Goal: Task Accomplishment & Management: Manage account settings

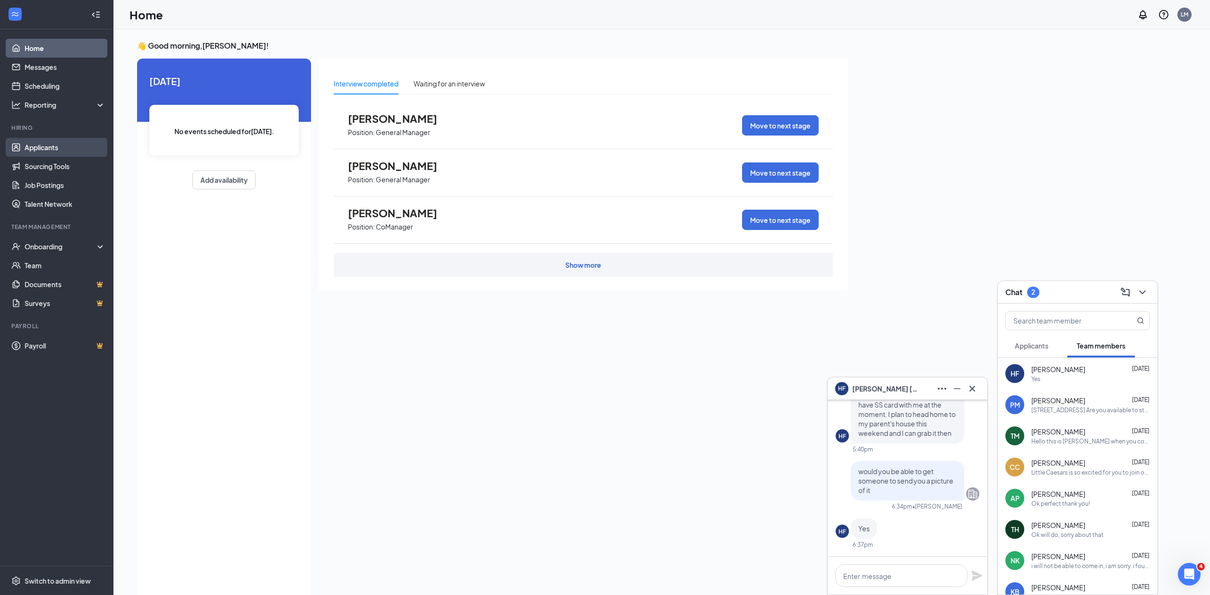
click at [67, 147] on link "Applicants" at bounding box center [65, 147] width 81 height 19
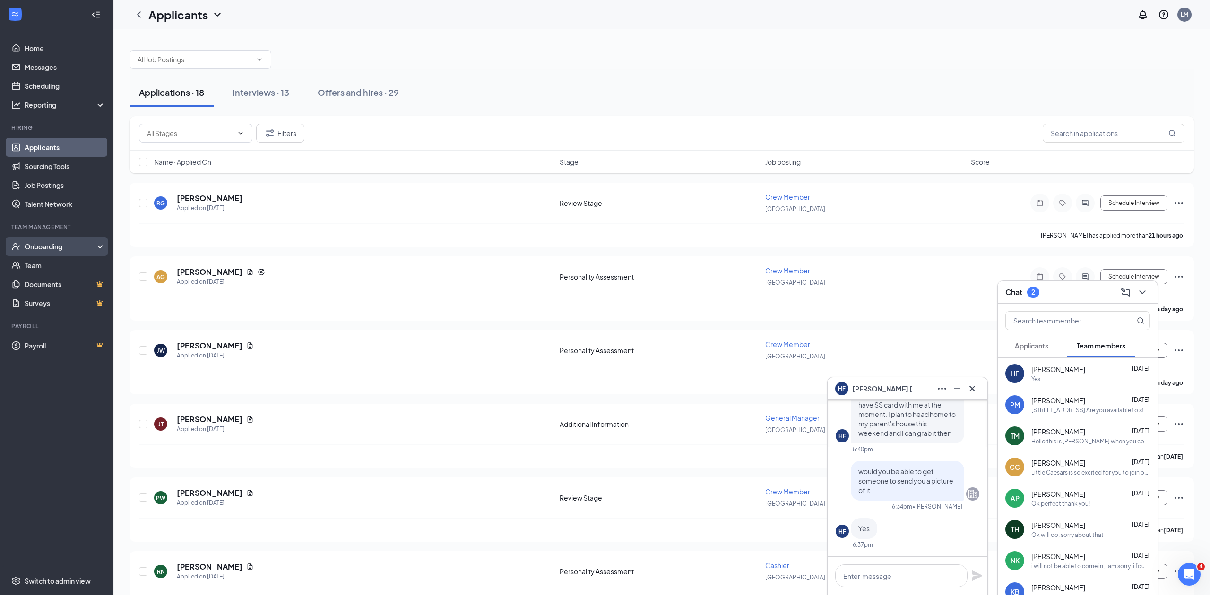
click at [71, 247] on div "Onboarding" at bounding box center [61, 246] width 73 height 9
click at [71, 264] on link "Overview" at bounding box center [65, 265] width 81 height 19
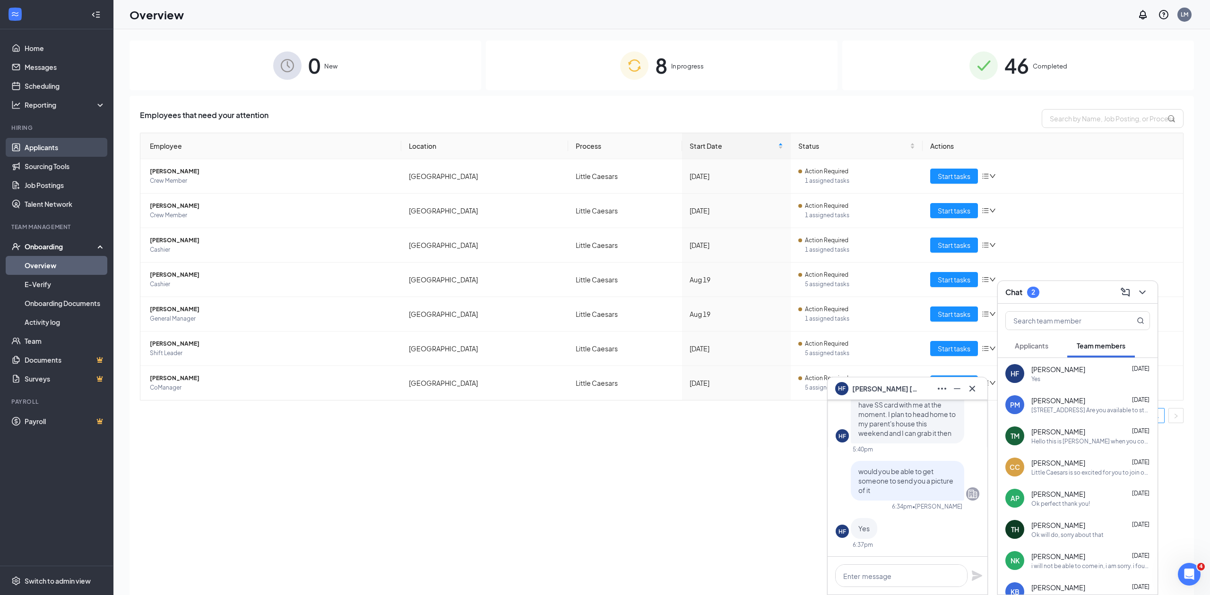
click at [54, 145] on link "Applicants" at bounding box center [65, 147] width 81 height 19
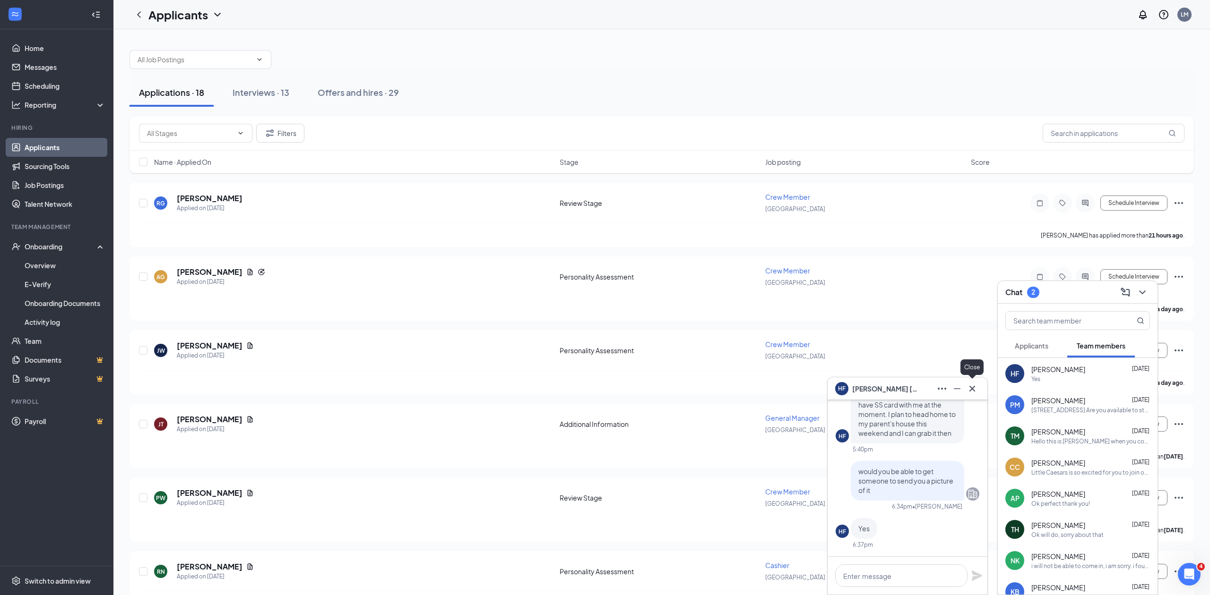
click at [971, 389] on icon "Cross" at bounding box center [972, 389] width 6 height 6
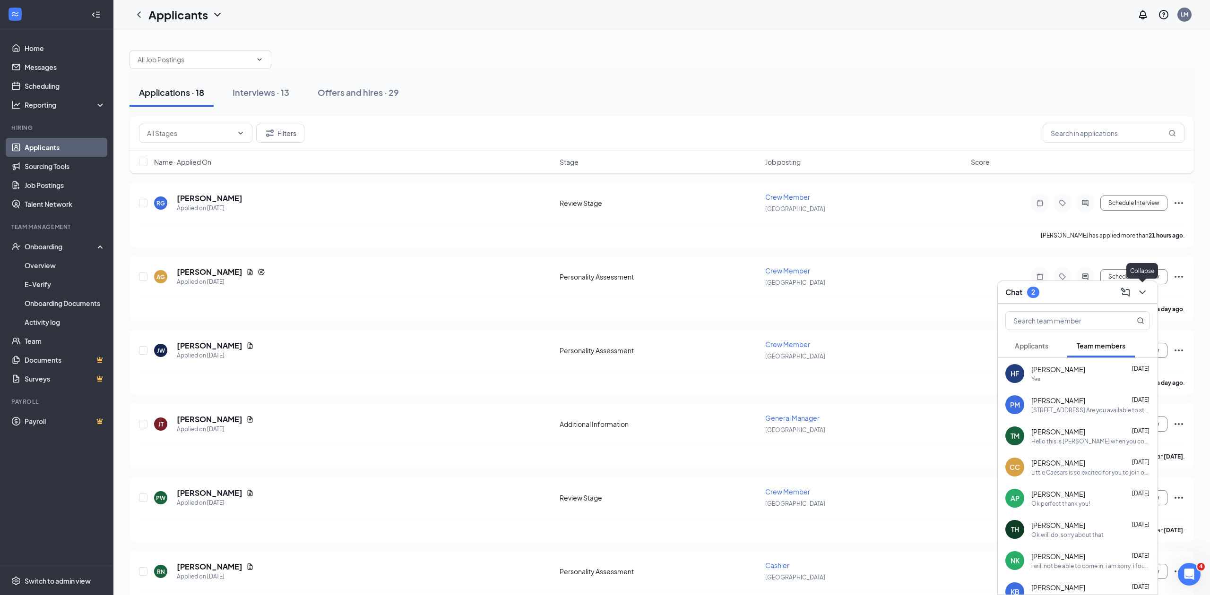
click at [1140, 294] on icon "ChevronDown" at bounding box center [1141, 292] width 11 height 11
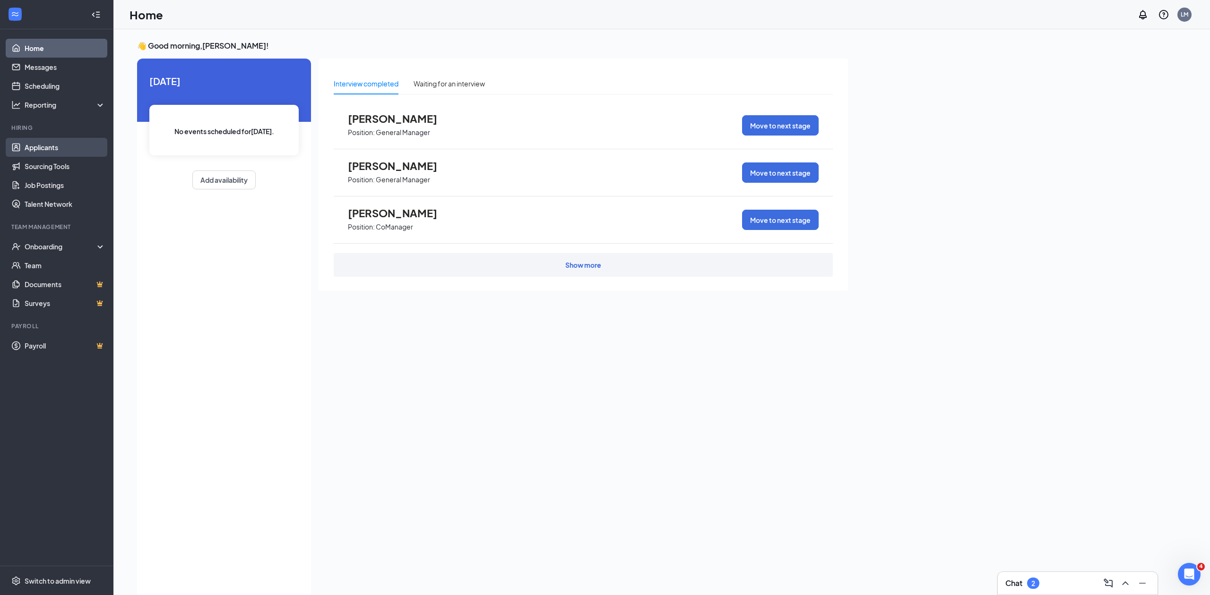
click at [59, 152] on link "Applicants" at bounding box center [65, 147] width 81 height 19
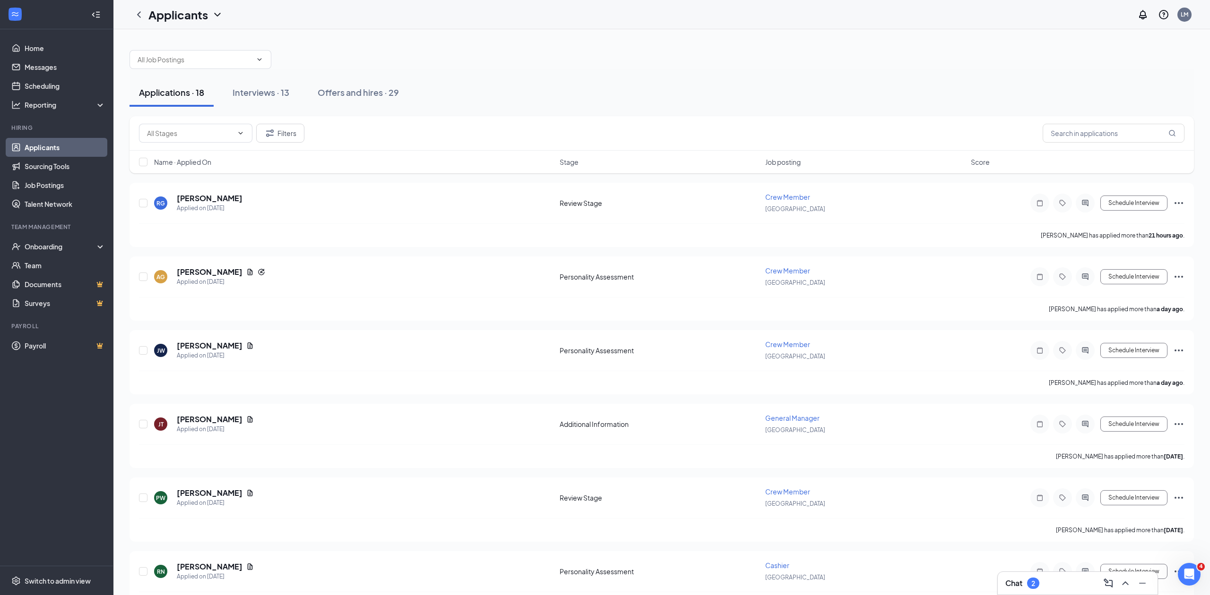
click at [175, 104] on button "Applications · 18" at bounding box center [171, 92] width 84 height 28
click at [1178, 278] on icon "Ellipses" at bounding box center [1178, 277] width 9 height 2
click at [1103, 436] on p "Reject" at bounding box center [1135, 434] width 81 height 9
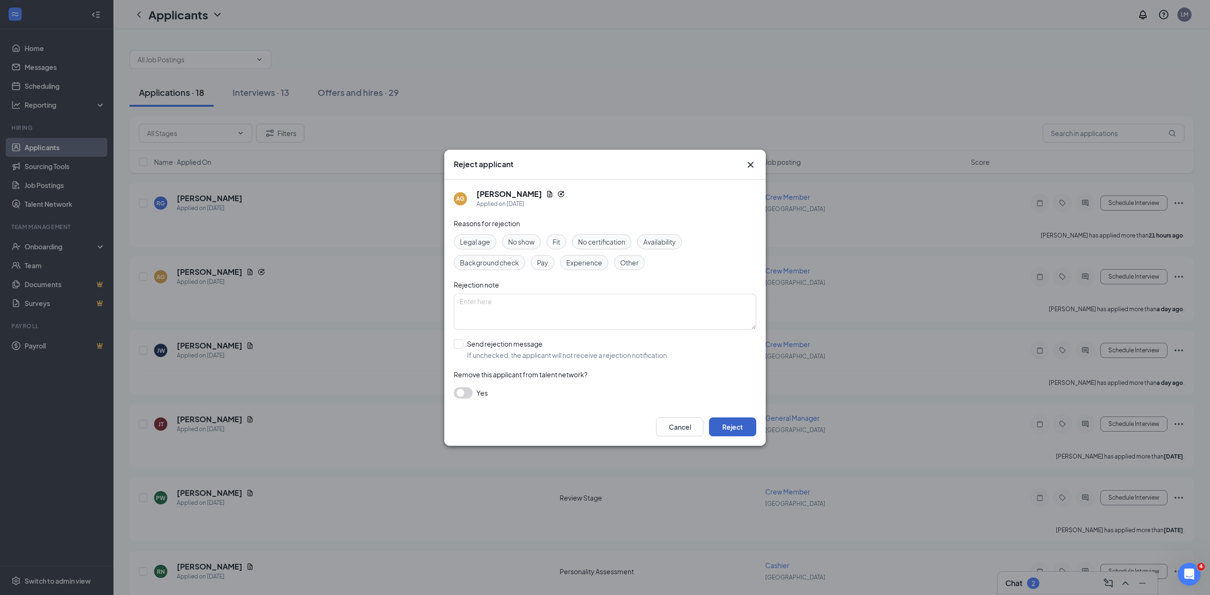
click at [730, 424] on button "Reject" at bounding box center [732, 427] width 47 height 19
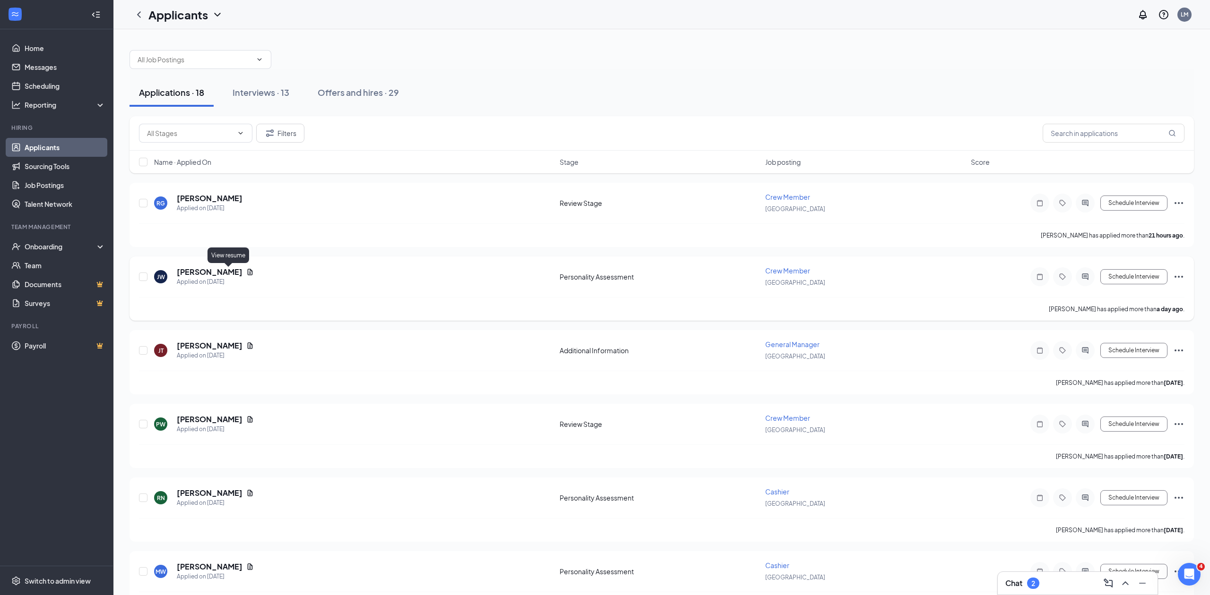
click at [246, 272] on icon "Document" at bounding box center [250, 272] width 8 height 8
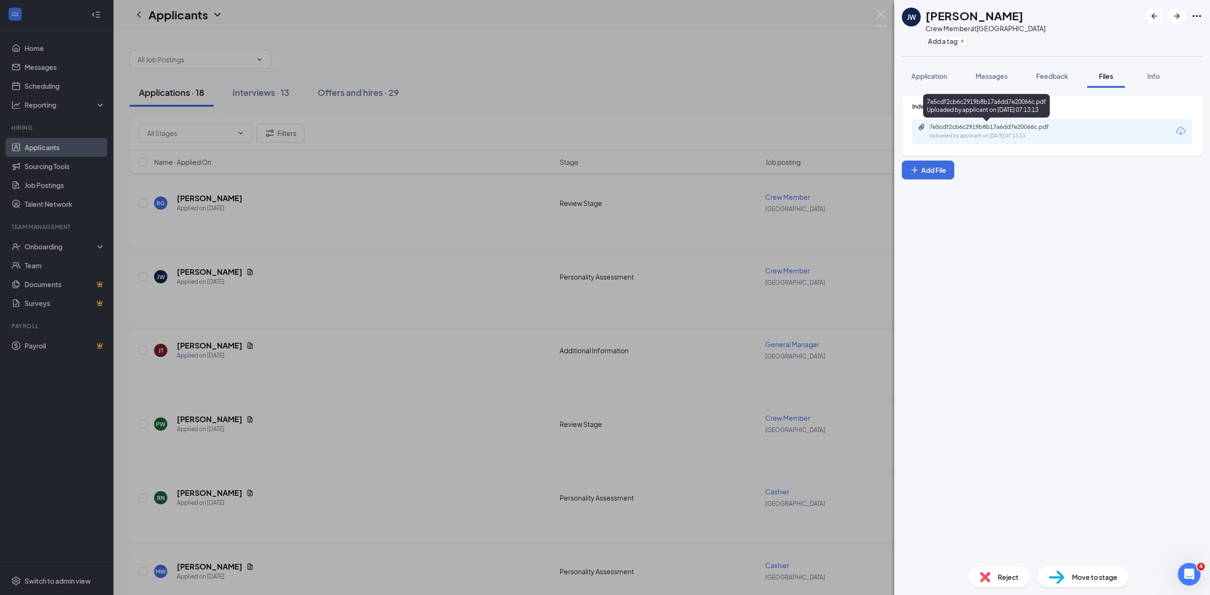
click at [947, 131] on div "7e5cdf2cb6c2919b8b17a6dd7e20066c.pdf" at bounding box center [995, 127] width 132 height 8
click at [463, 307] on div "[PERSON_NAME] Crew Member at [GEOGRAPHIC_DATA] Add a tag Application Messages F…" at bounding box center [605, 297] width 1210 height 595
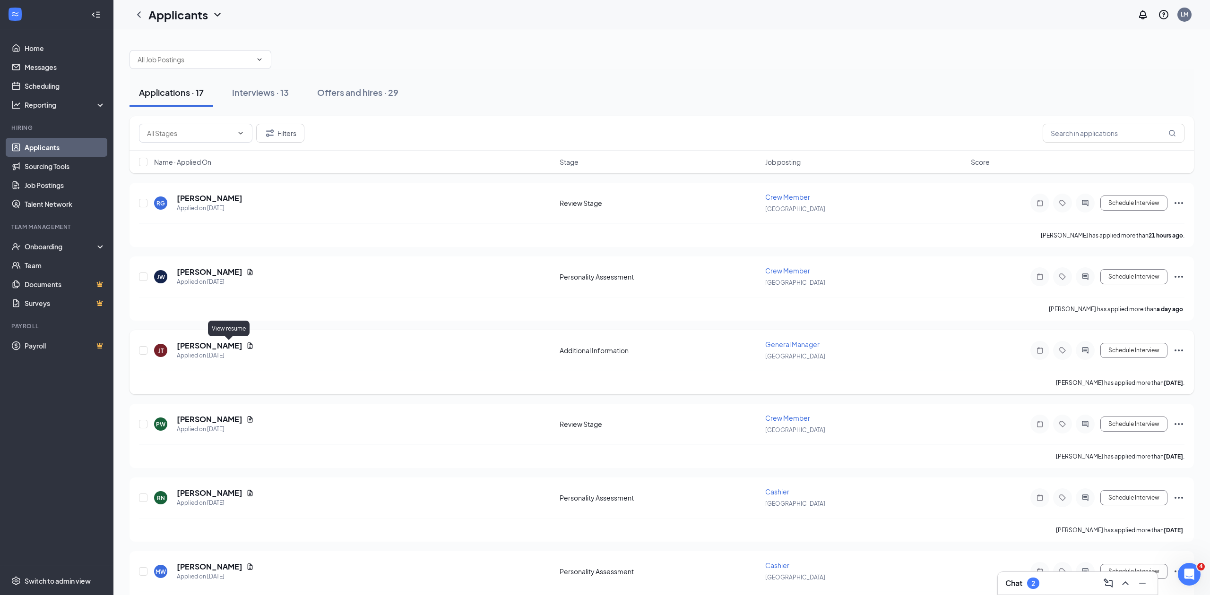
click at [248, 348] on icon "Document" at bounding box center [250, 346] width 5 height 6
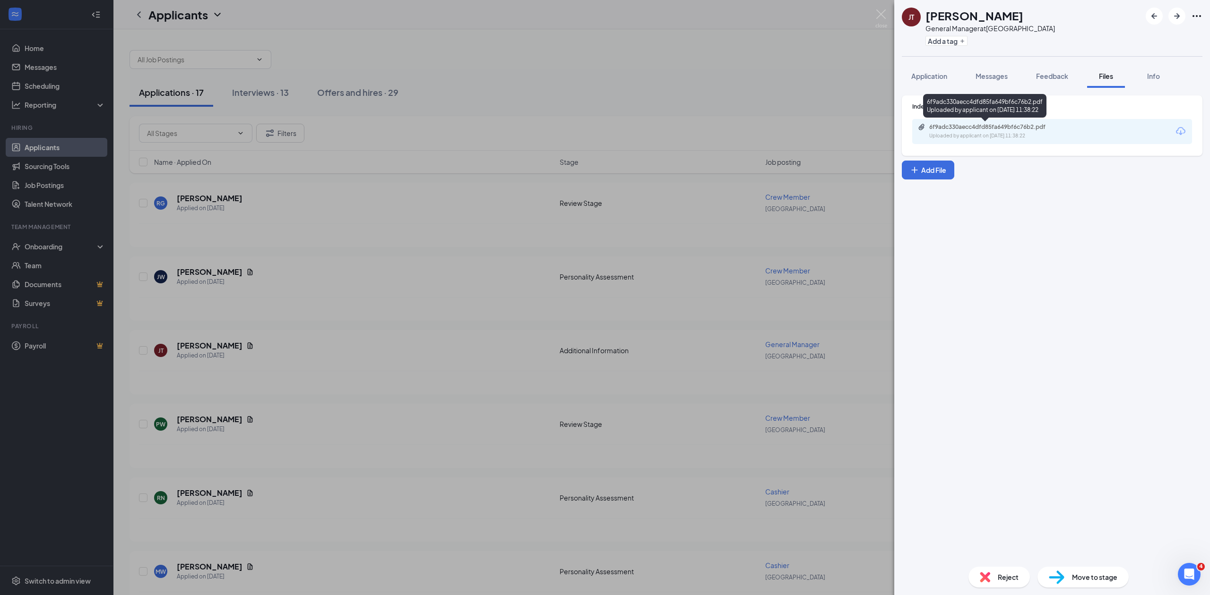
click at [960, 131] on div "6f9adc330aecc4dfd85fa649bf6c76b2.pdf Uploaded by applicant on [DATE] 11:38:22" at bounding box center [994, 131] width 153 height 17
click at [385, 295] on div "[PERSON_NAME] [PERSON_NAME] General Manager at [GEOGRAPHIC_DATA] Add a tag Appl…" at bounding box center [605, 297] width 1210 height 595
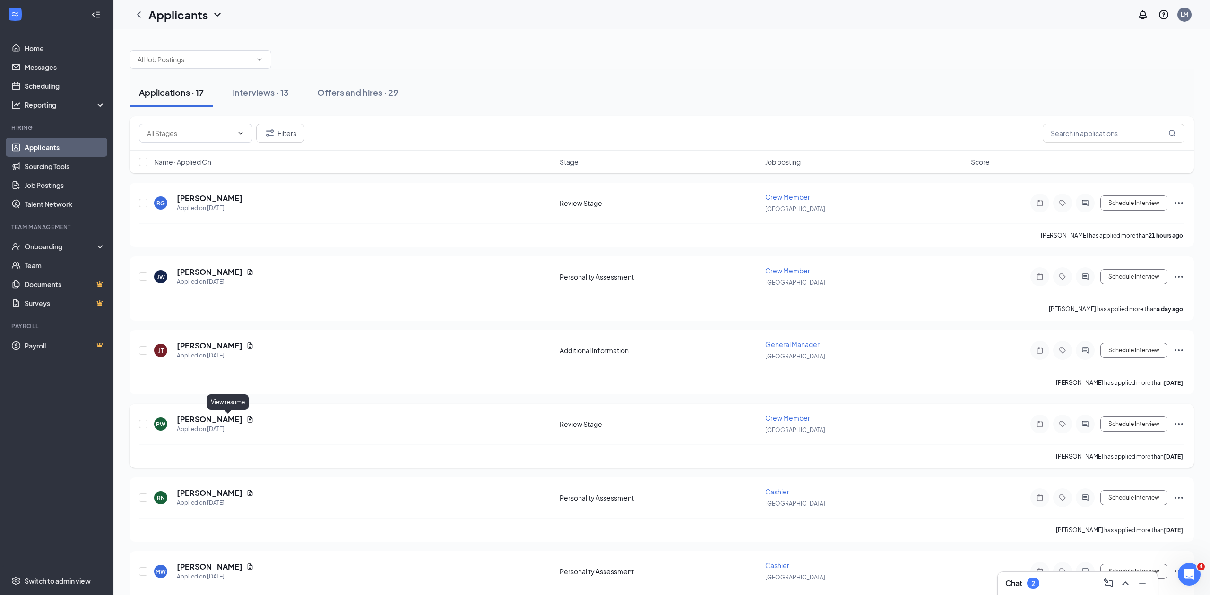
click at [248, 421] on icon "Document" at bounding box center [250, 419] width 5 height 6
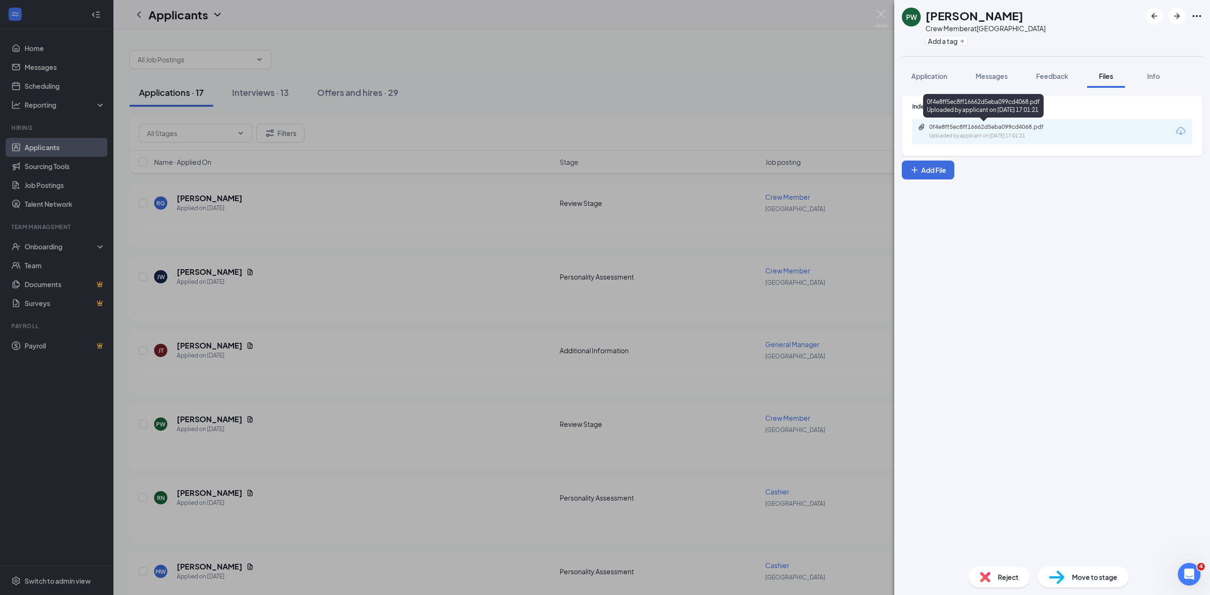
click at [939, 136] on div "Uploaded by applicant on [DATE] 17:01:21" at bounding box center [1000, 136] width 142 height 8
click at [458, 349] on div "PW [PERSON_NAME] Crew Member at [GEOGRAPHIC_DATA] Add a tag Application Message…" at bounding box center [605, 297] width 1210 height 595
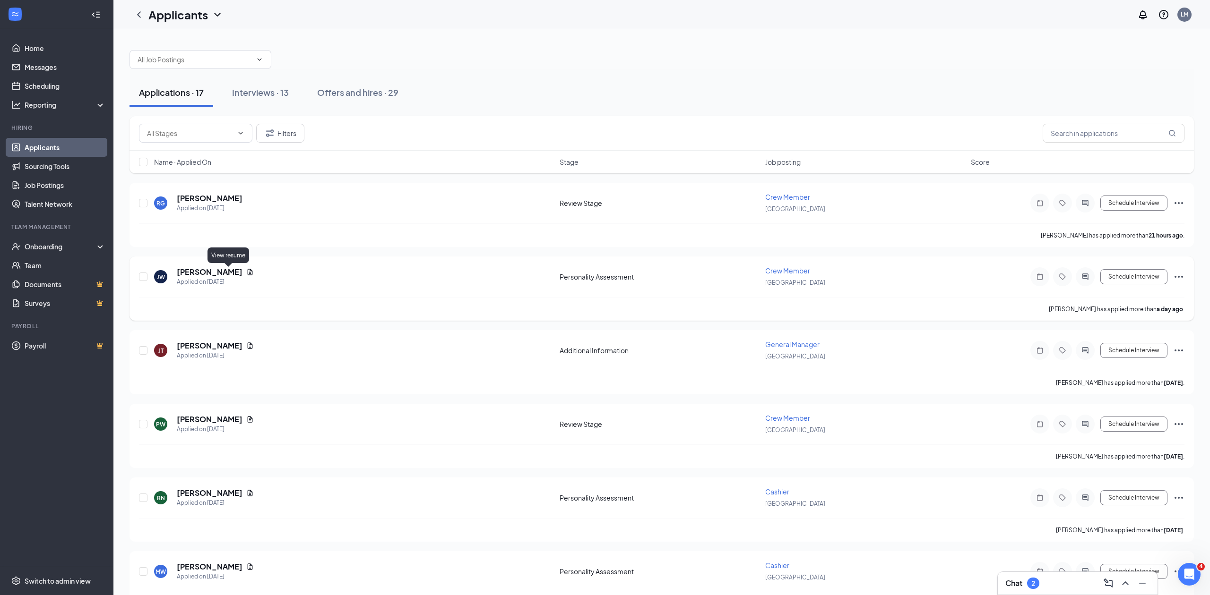
click at [246, 275] on icon "Document" at bounding box center [250, 272] width 8 height 8
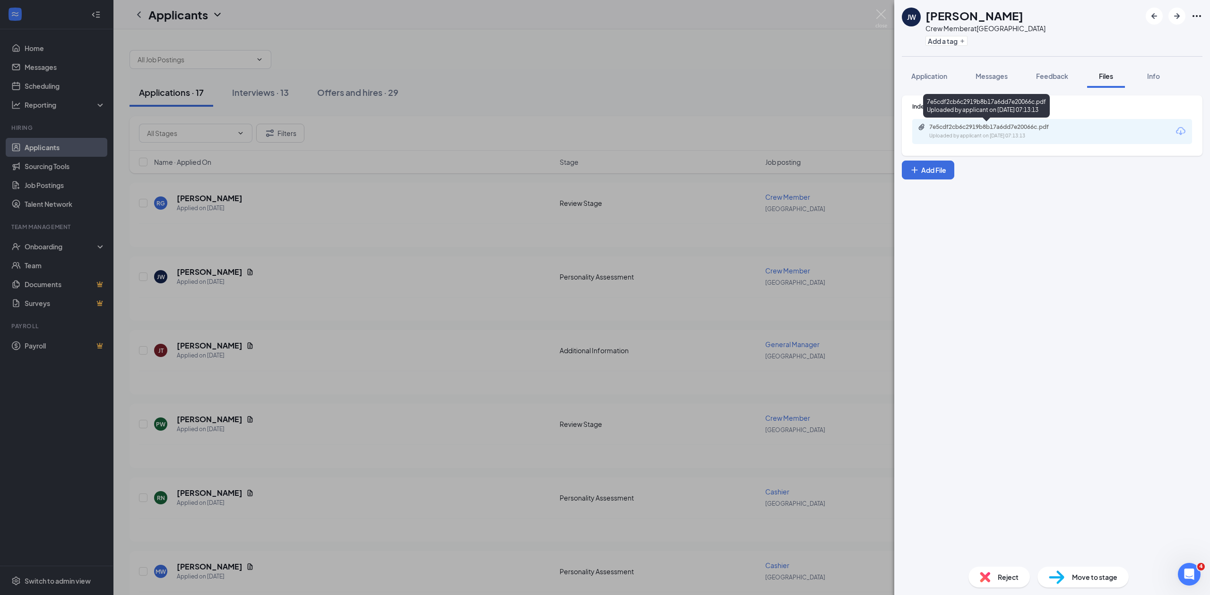
click at [934, 135] on div "Uploaded by applicant on [DATE] 07:13:13" at bounding box center [1000, 136] width 142 height 8
click at [409, 344] on div "[PERSON_NAME] Crew Member at [GEOGRAPHIC_DATA] Add a tag Application Messages F…" at bounding box center [605, 297] width 1210 height 595
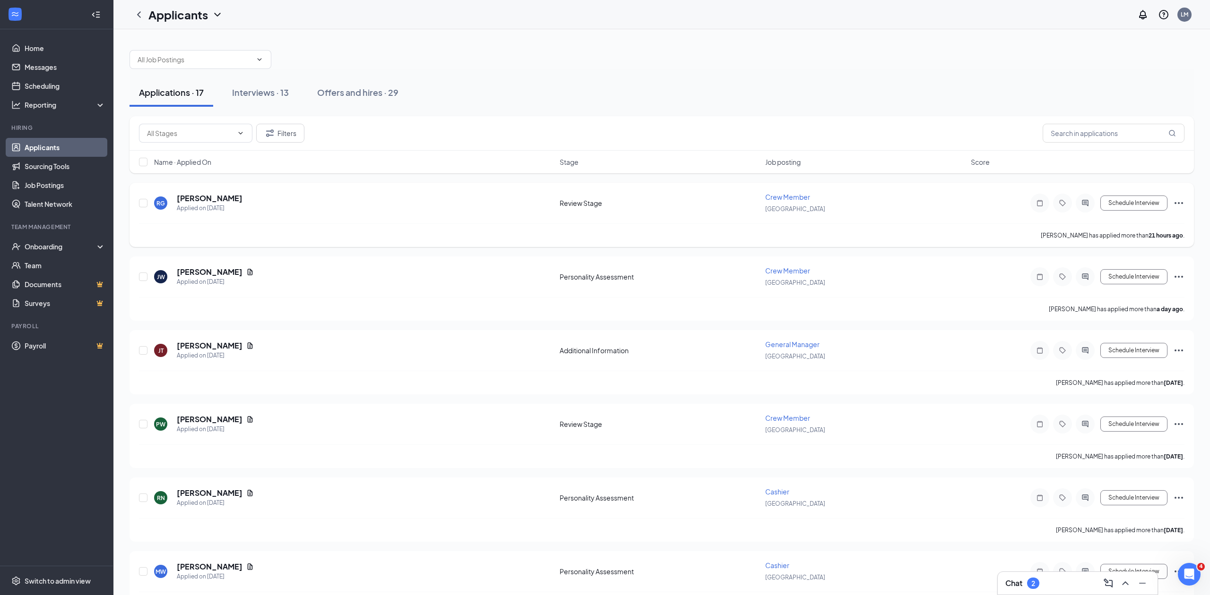
click at [1177, 205] on icon "Ellipses" at bounding box center [1178, 202] width 11 height 11
click at [1103, 343] on p "Reject" at bounding box center [1135, 339] width 81 height 9
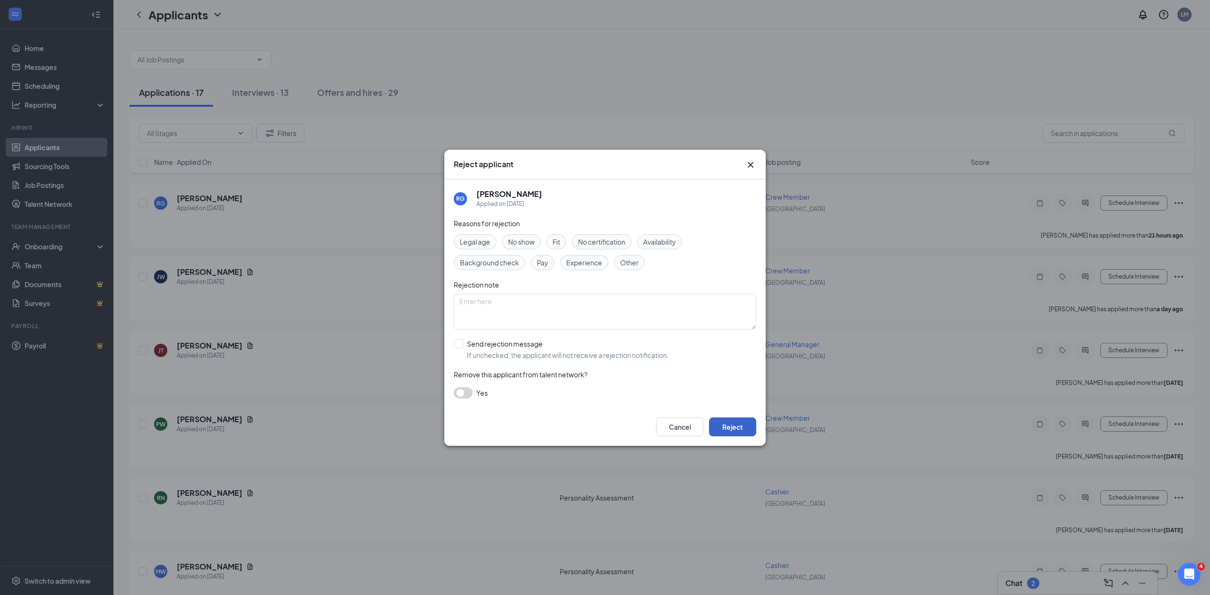
click at [732, 426] on button "Reject" at bounding box center [732, 427] width 47 height 19
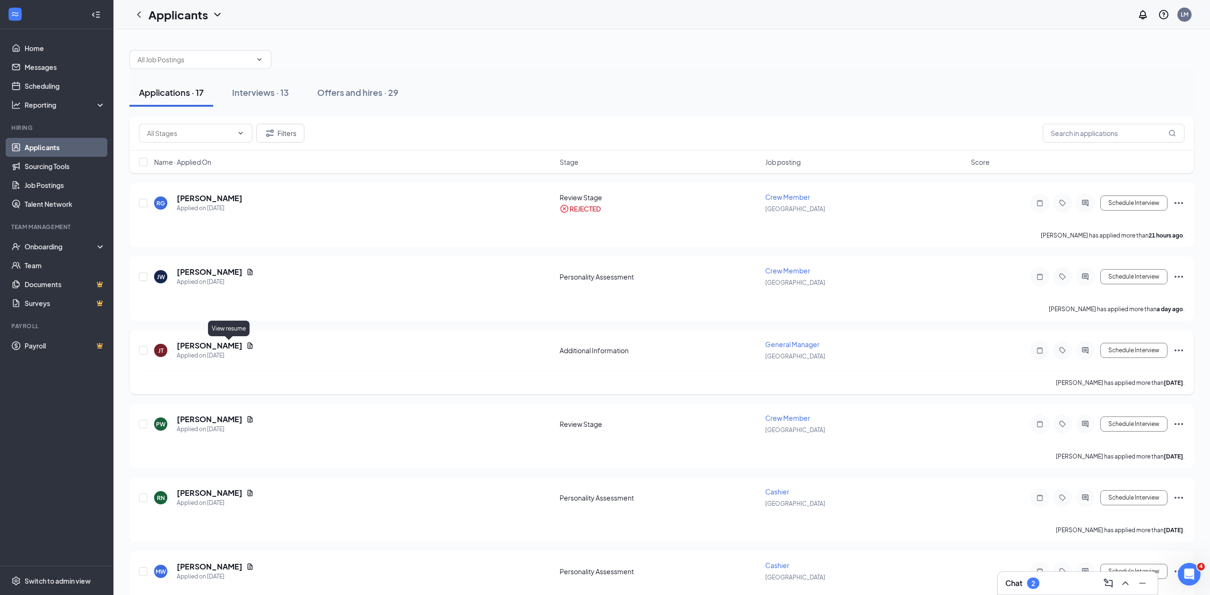
click at [248, 348] on icon "Document" at bounding box center [250, 346] width 5 height 6
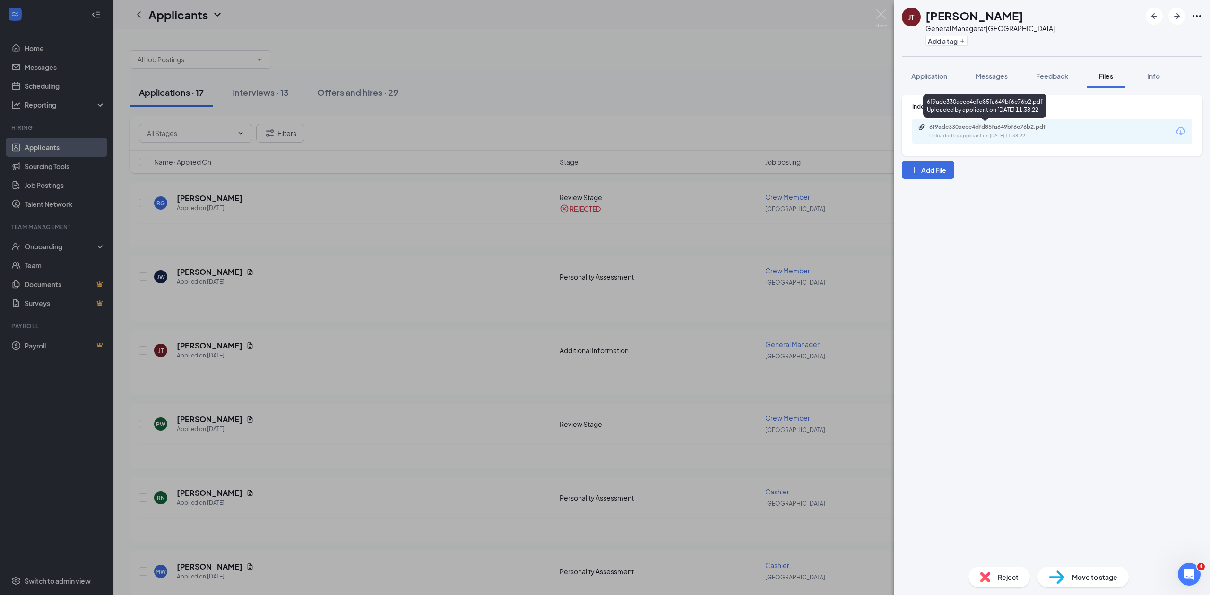
click at [943, 134] on div "Uploaded by applicant on [DATE] 11:38:22" at bounding box center [1000, 136] width 142 height 8
click at [398, 392] on div "[PERSON_NAME] [PERSON_NAME] General Manager at [GEOGRAPHIC_DATA] Add a tag Appl…" at bounding box center [605, 297] width 1210 height 595
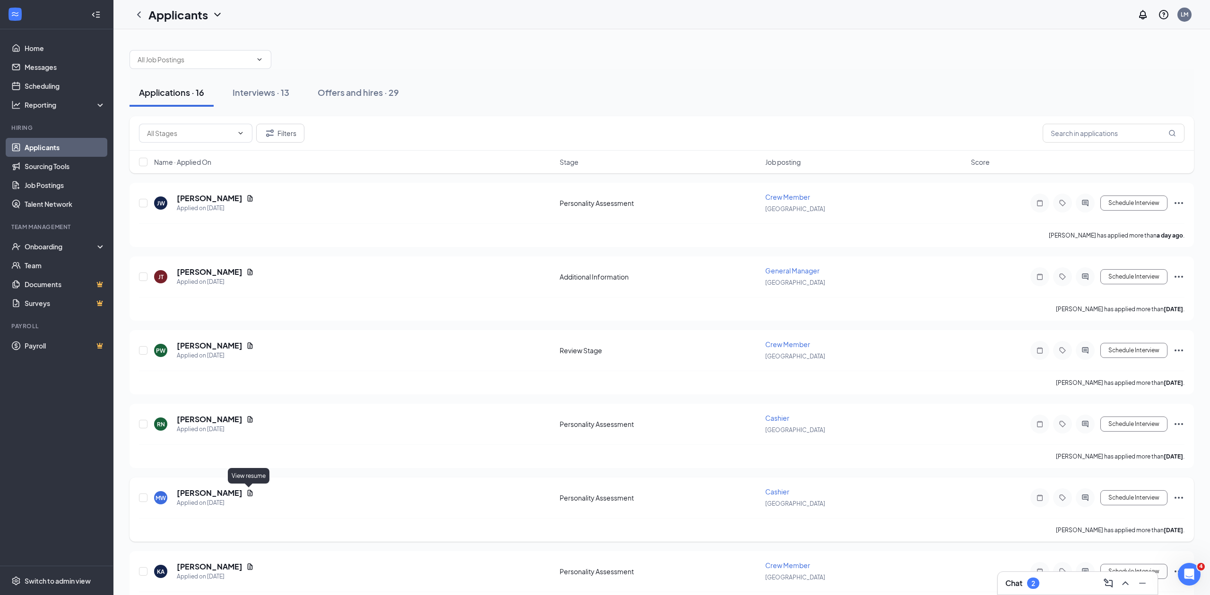
click at [249, 494] on icon "Document" at bounding box center [250, 493] width 8 height 8
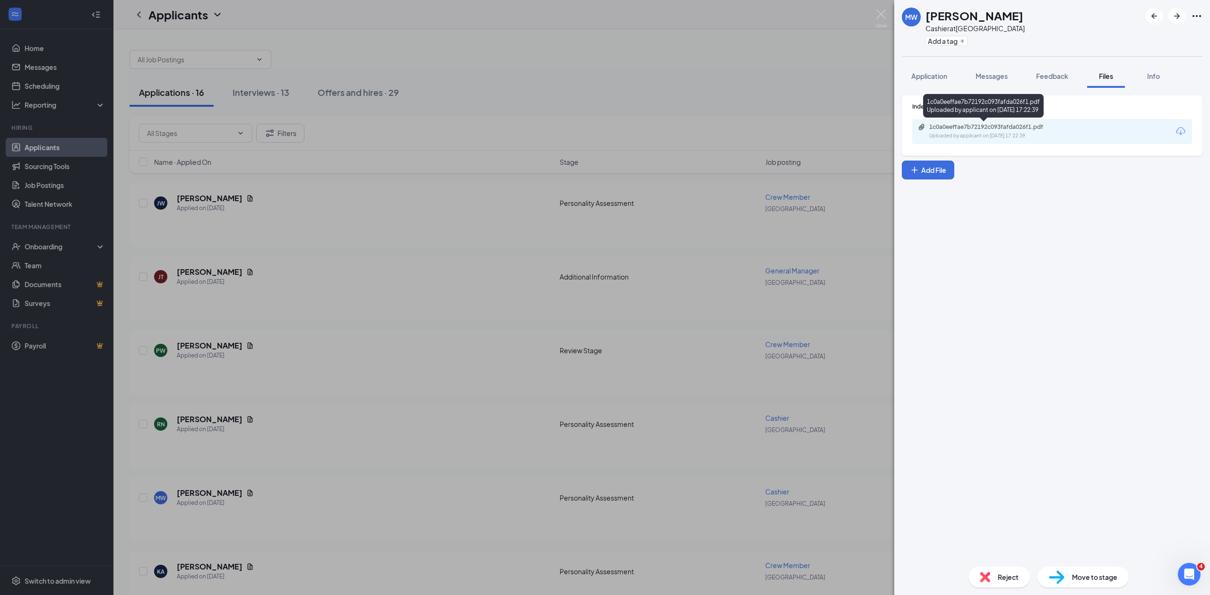
click at [945, 131] on div "1c0a0eeffae7b72192c093fafda026f1.pdf Uploaded by applicant on [DATE] 17:22:39" at bounding box center [994, 131] width 153 height 17
click at [516, 417] on div "MW [PERSON_NAME] Cashier at [GEOGRAPHIC_DATA] Add a tag Application Messages Fe…" at bounding box center [605, 297] width 1210 height 595
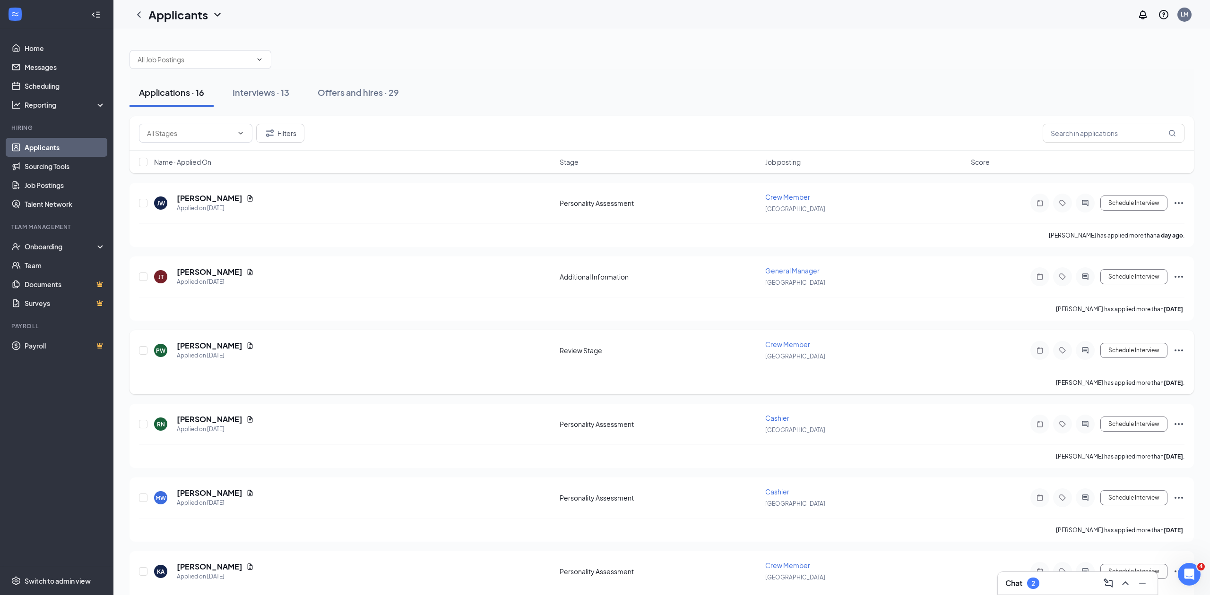
click at [1177, 353] on icon "Ellipses" at bounding box center [1178, 350] width 11 height 11
click at [1107, 488] on p "Reject" at bounding box center [1135, 486] width 81 height 9
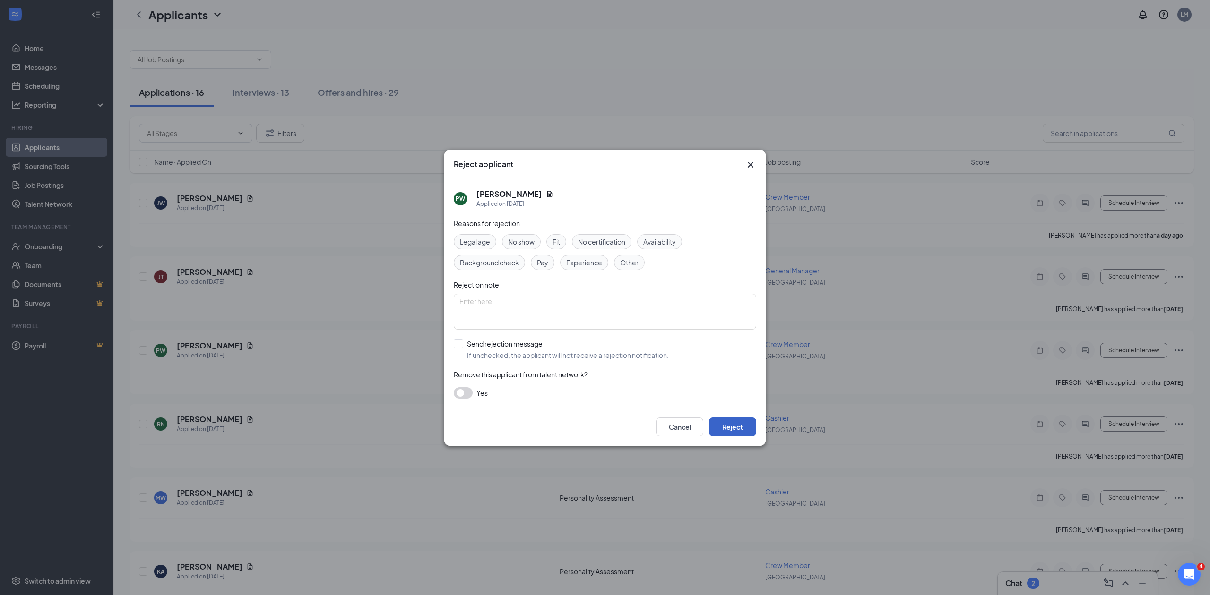
click at [734, 428] on button "Reject" at bounding box center [732, 427] width 47 height 19
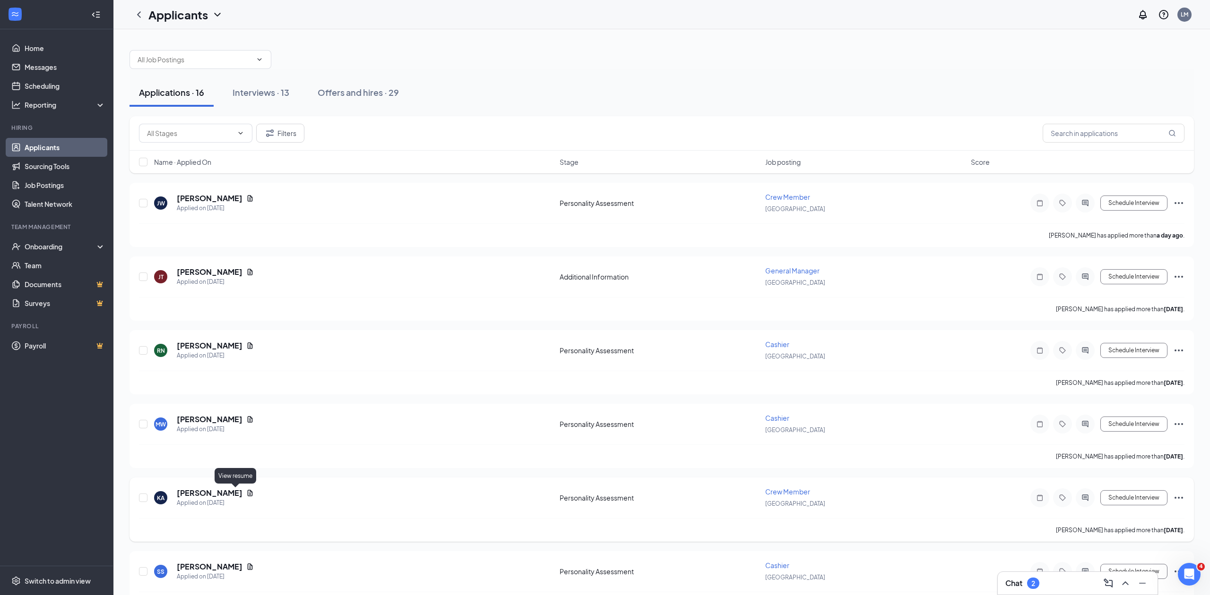
click at [246, 493] on icon "Document" at bounding box center [250, 493] width 8 height 8
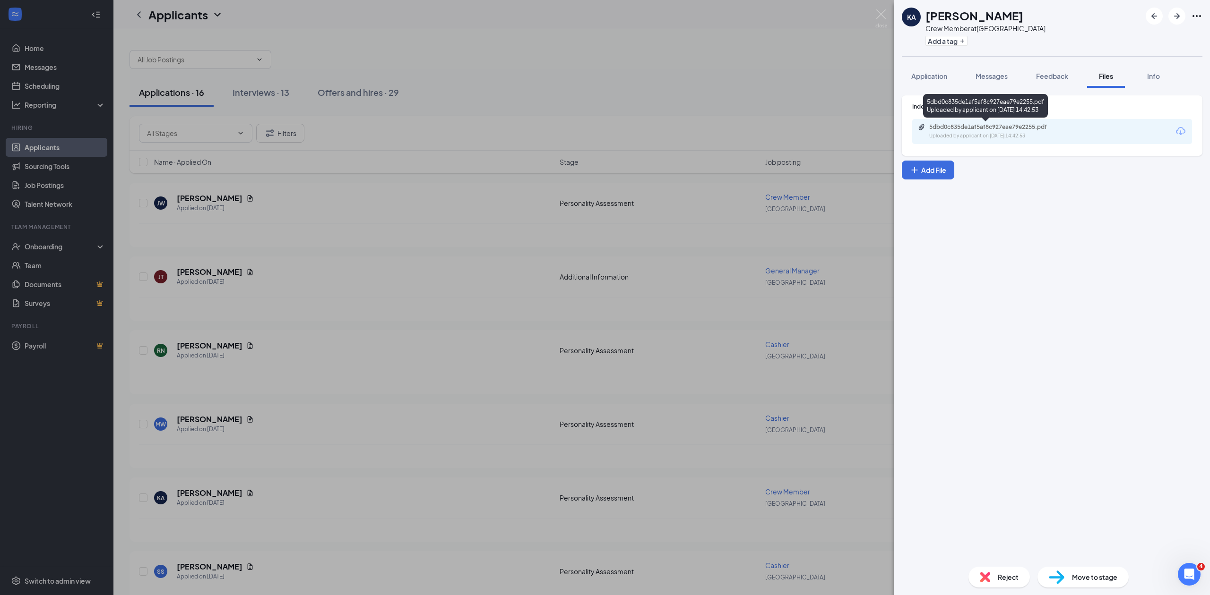
click at [944, 133] on div "Uploaded by applicant on [DATE] 14:42:53" at bounding box center [1000, 136] width 142 height 8
click at [390, 284] on div "KA [PERSON_NAME] Crew Member at [GEOGRAPHIC_DATA] Add a tag Application Message…" at bounding box center [605, 297] width 1210 height 595
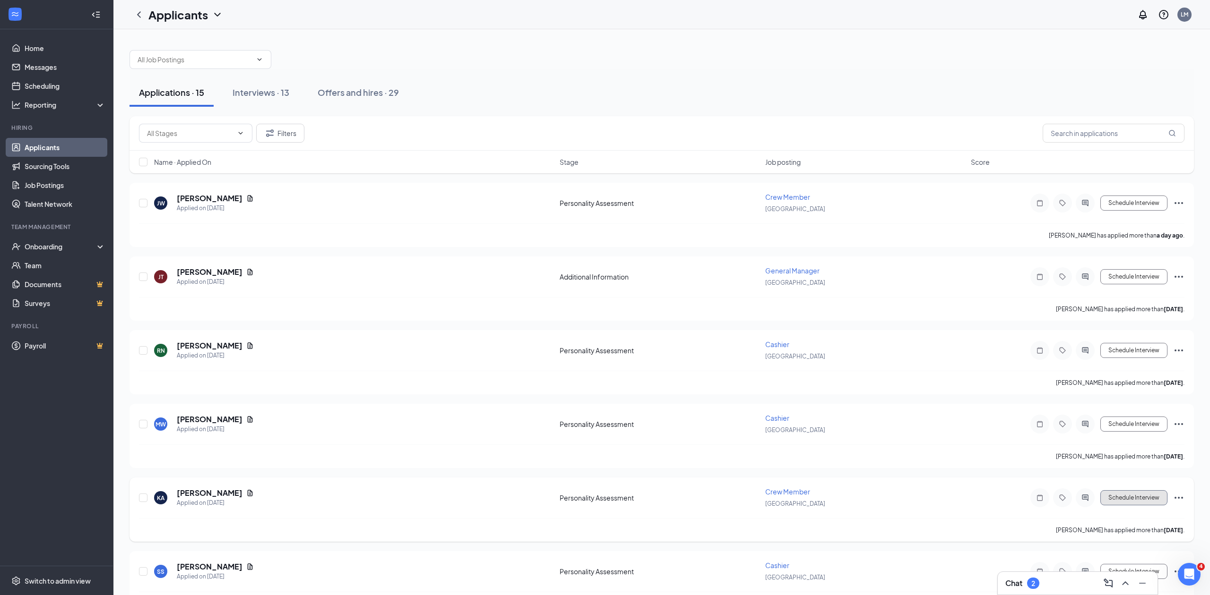
click at [1133, 498] on button "Schedule Interview" at bounding box center [1133, 497] width 67 height 15
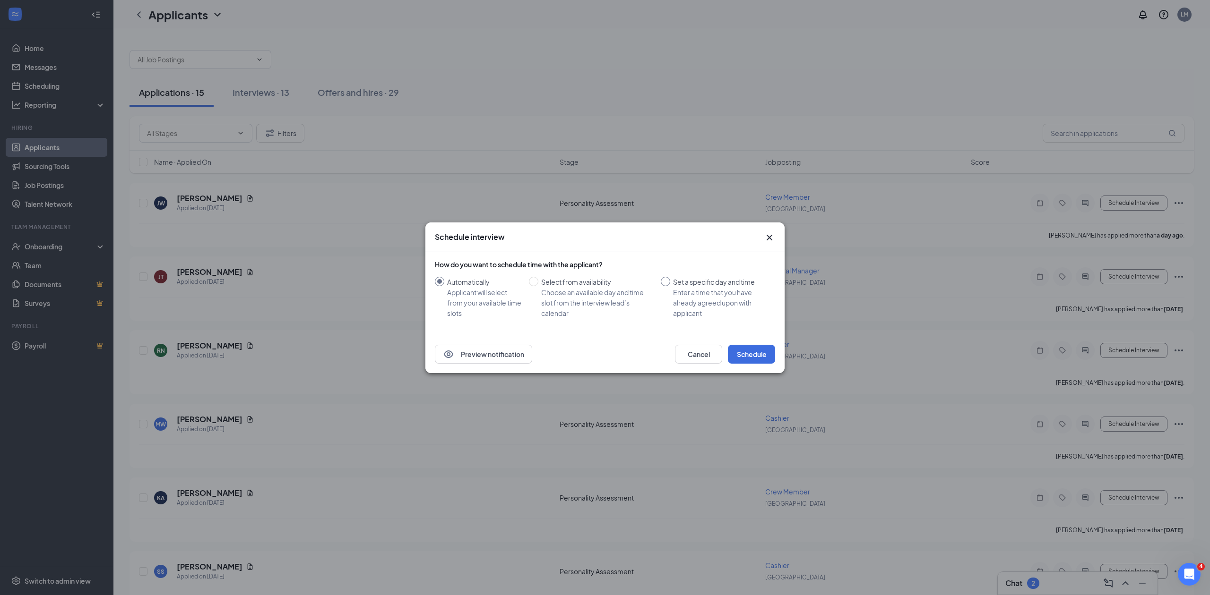
click at [665, 281] on input "Set a specific day and time Enter a time that you have already agreed upon with…" at bounding box center [665, 281] width 9 height 9
radio input "true"
radio input "false"
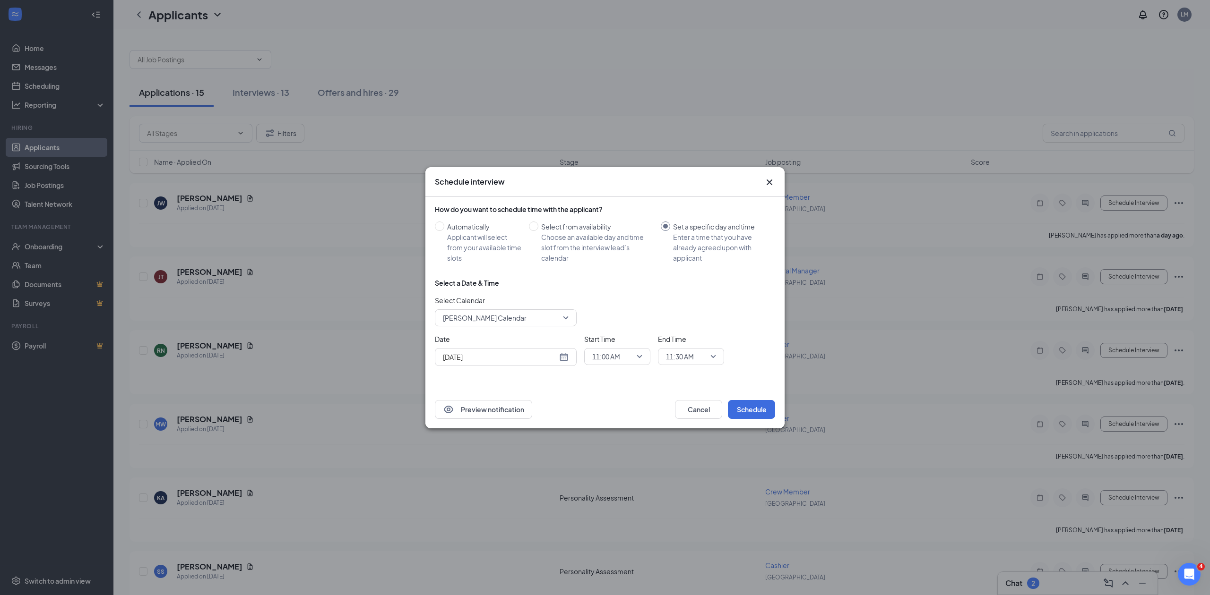
click at [564, 357] on div "[DATE]" at bounding box center [506, 357] width 126 height 10
type input "[DATE]"
click at [517, 320] on div "28" at bounding box center [516, 320] width 11 height 11
click at [641, 358] on span "11:00 AM" at bounding box center [617, 357] width 50 height 14
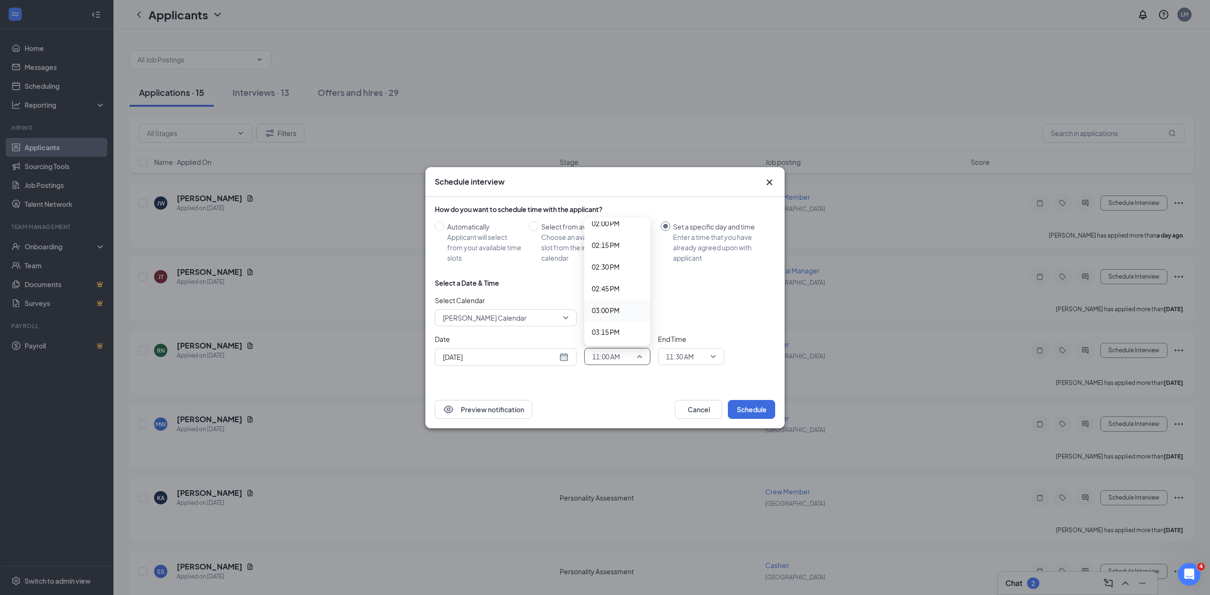
click at [620, 310] on span "03:00 PM" at bounding box center [617, 310] width 51 height 10
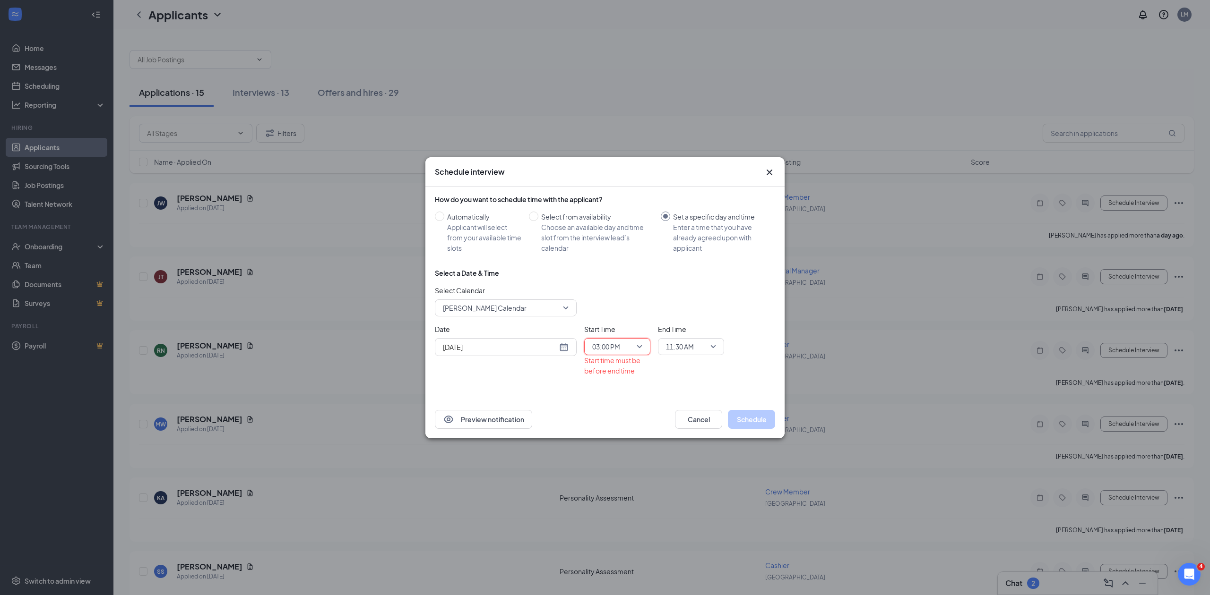
click at [714, 349] on span "11:30 AM" at bounding box center [691, 347] width 50 height 14
click at [688, 300] on span "03:15 PM" at bounding box center [679, 300] width 28 height 10
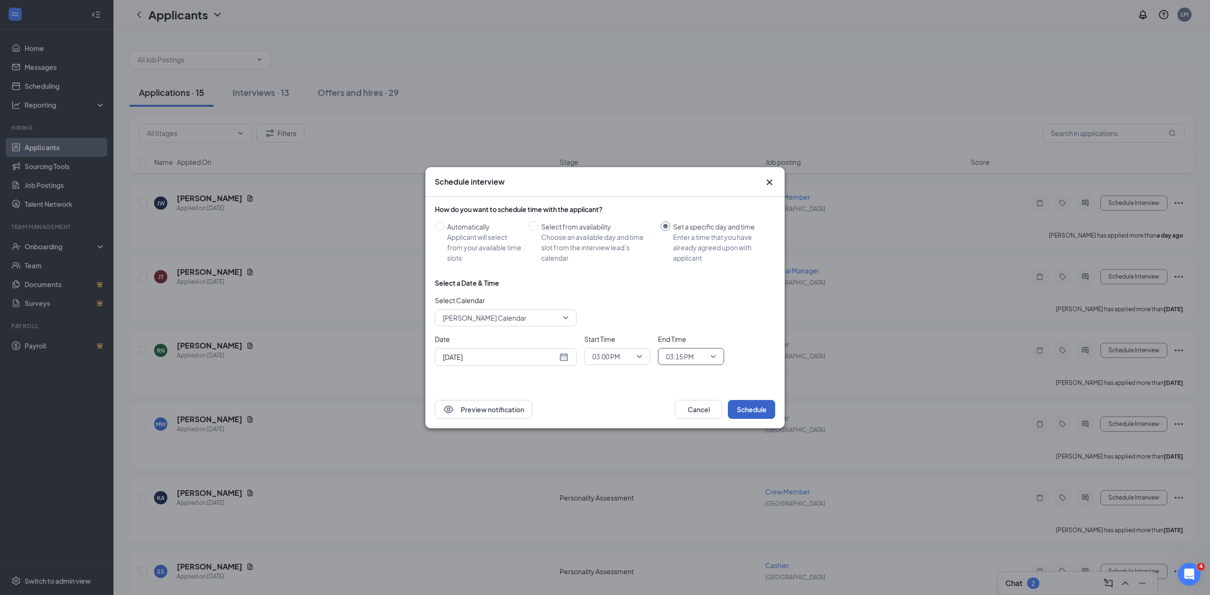
click at [753, 408] on button "Schedule" at bounding box center [751, 409] width 47 height 19
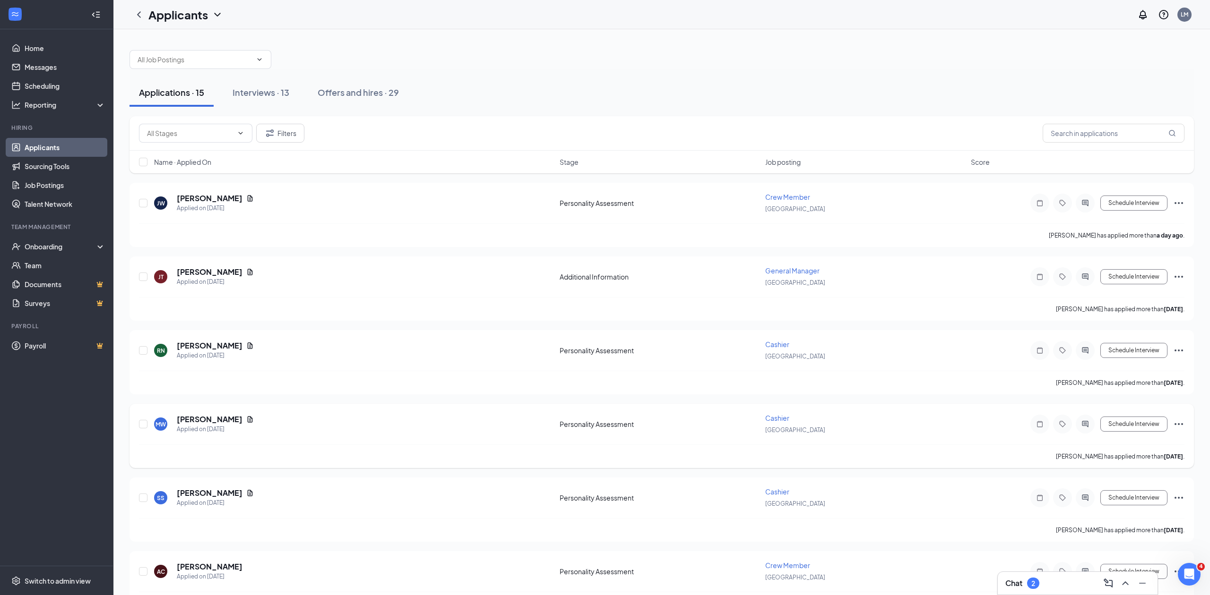
click at [1178, 425] on icon "Ellipses" at bounding box center [1178, 424] width 9 height 2
click at [1108, 582] on p "Reject" at bounding box center [1135, 581] width 81 height 9
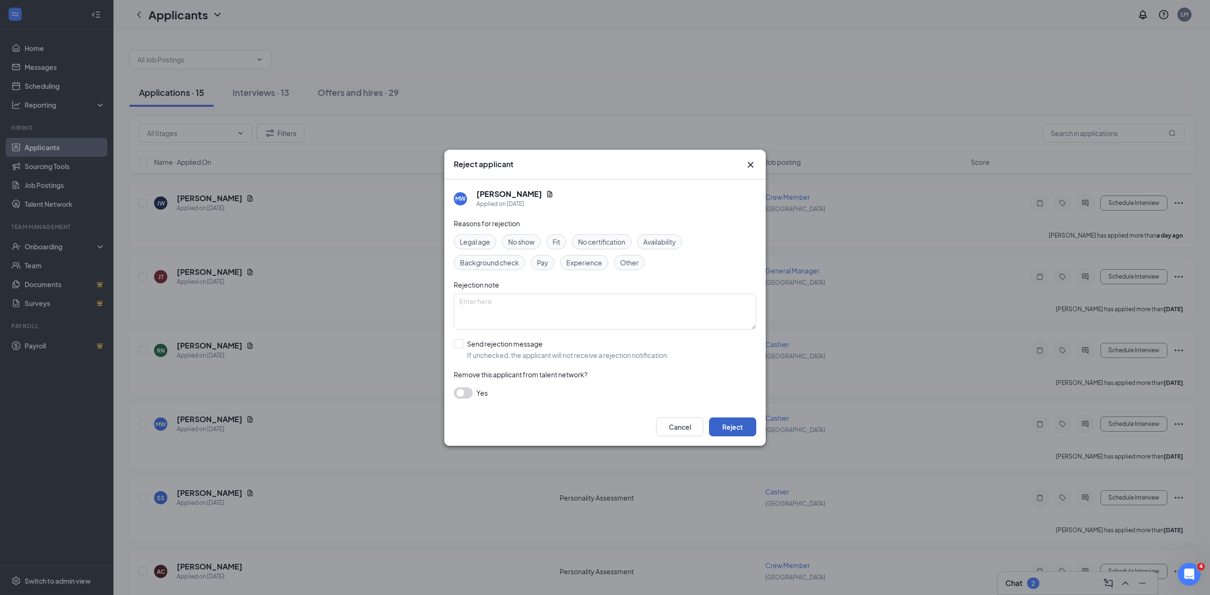
click at [730, 426] on button "Reject" at bounding box center [732, 427] width 47 height 19
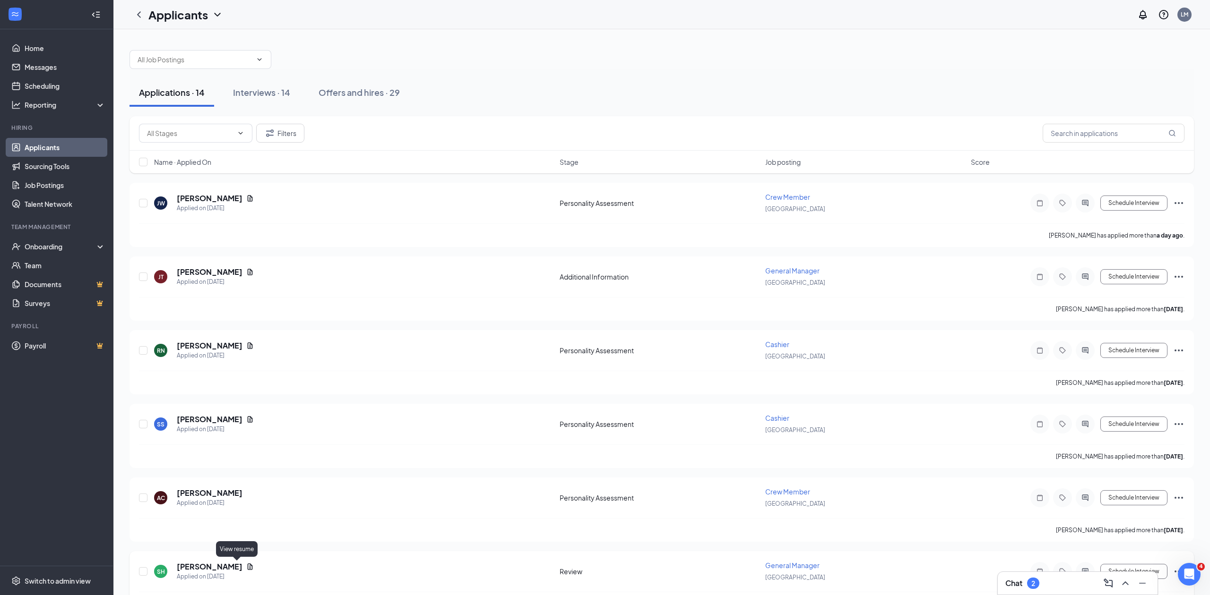
click at [246, 568] on icon "Document" at bounding box center [250, 567] width 8 height 8
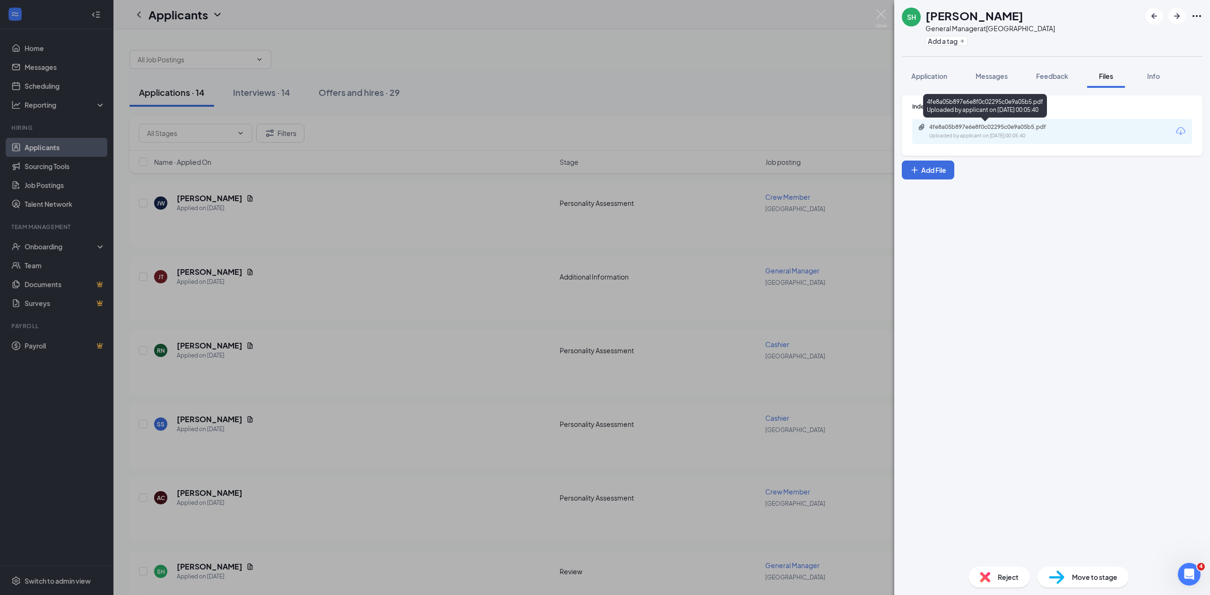
click at [951, 123] on div "4fe8a05b897e6e8f0c02295c0e9a05b5.pdf" at bounding box center [995, 127] width 132 height 8
click at [461, 420] on div "SH [PERSON_NAME] General Manager at [GEOGRAPHIC_DATA] Add a tag Application Mes…" at bounding box center [605, 297] width 1210 height 595
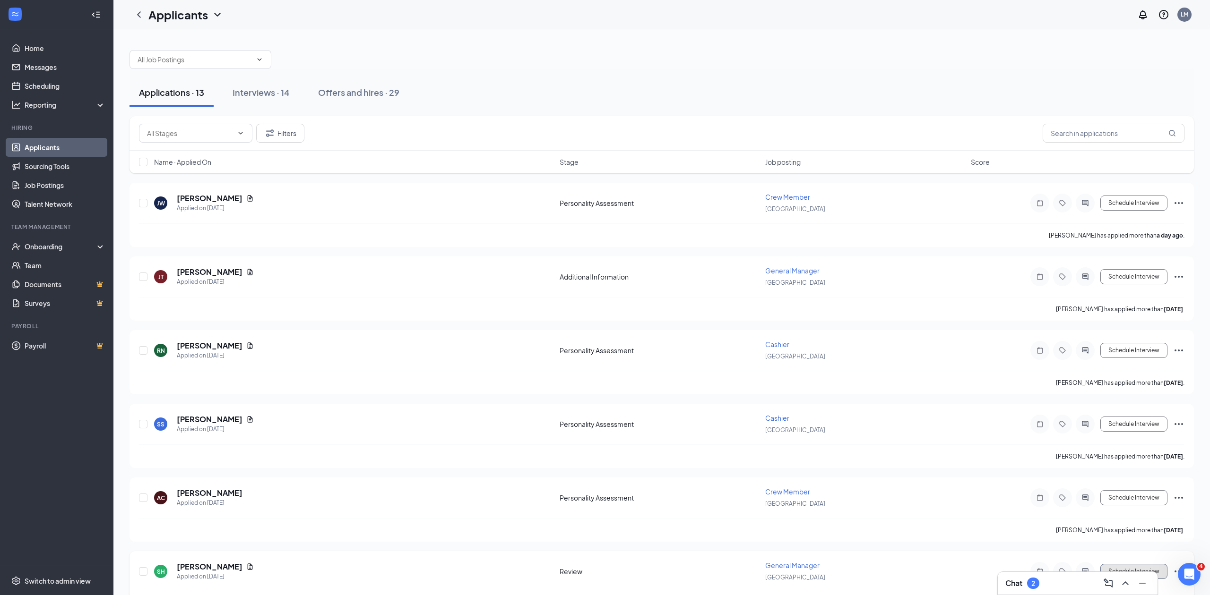
click at [1132, 568] on button "Schedule Interview" at bounding box center [1133, 571] width 67 height 15
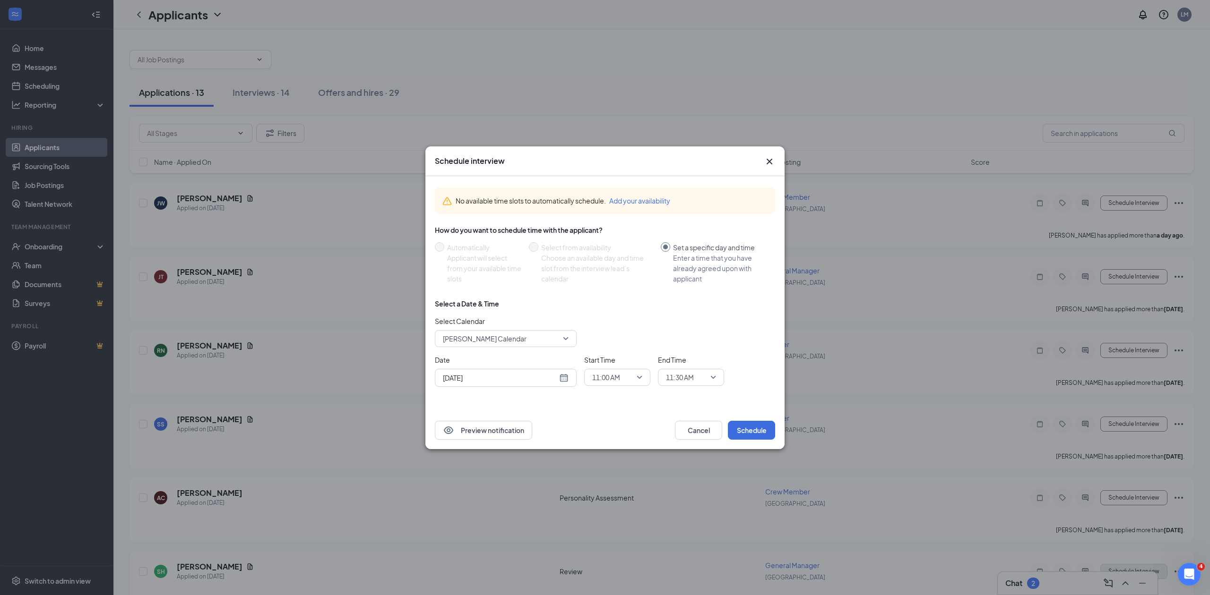
scroll to position [25, 0]
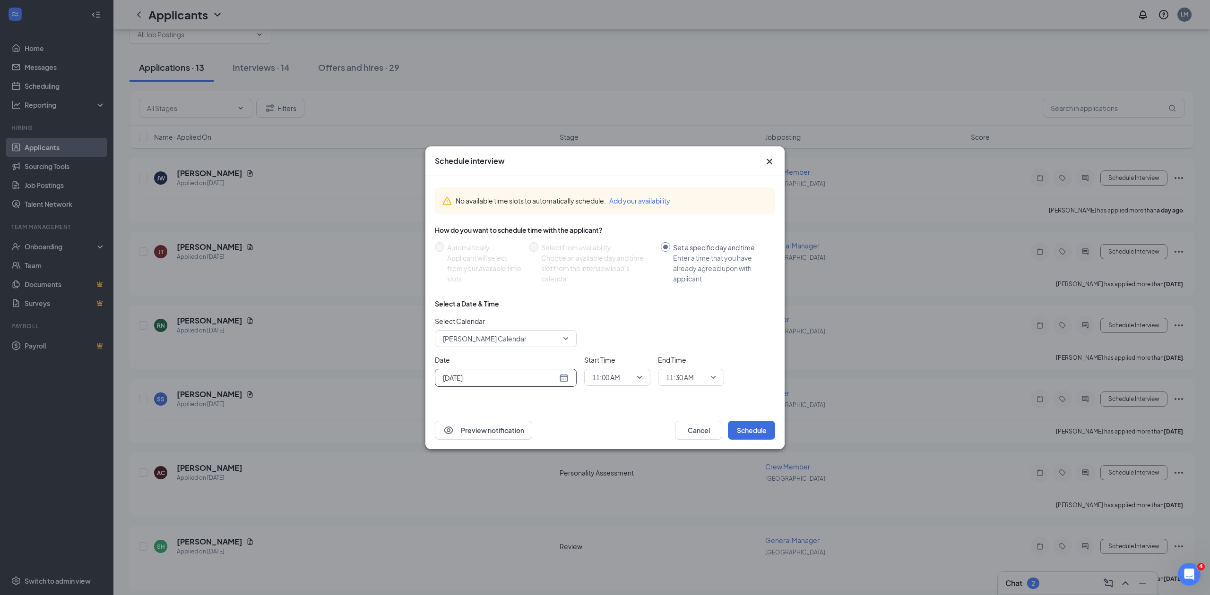
click at [561, 378] on div "[DATE]" at bounding box center [506, 378] width 126 height 10
type input "[DATE]"
click at [518, 339] on div "28" at bounding box center [516, 340] width 11 height 11
click at [641, 377] on span "11:00 AM" at bounding box center [617, 377] width 50 height 14
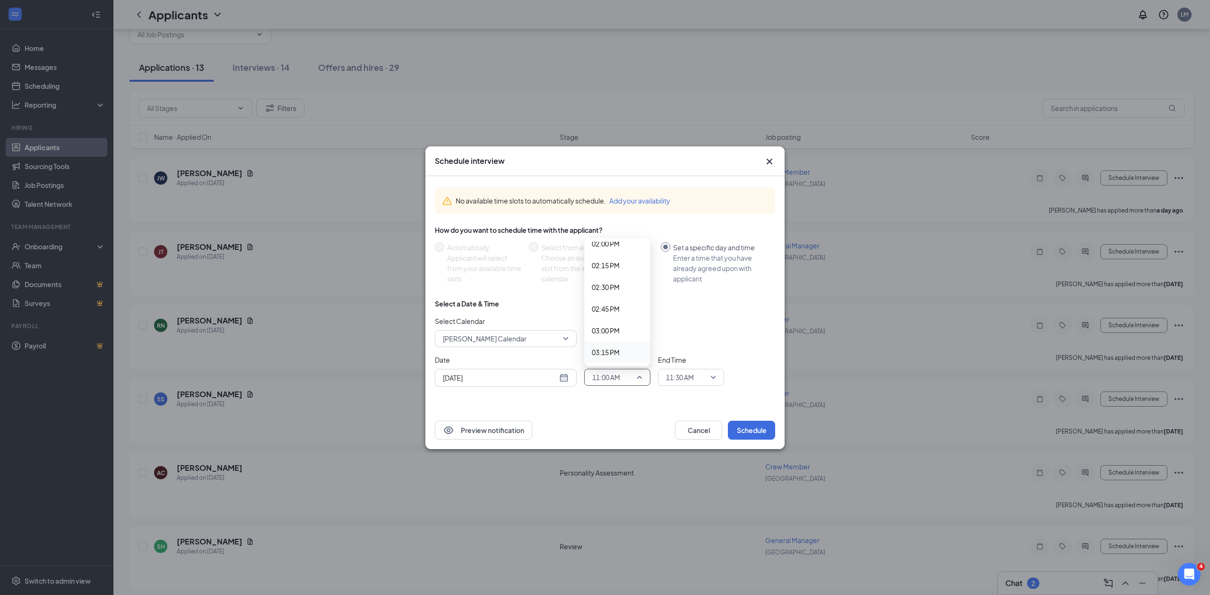
click at [616, 354] on span "03:15 PM" at bounding box center [606, 352] width 28 height 10
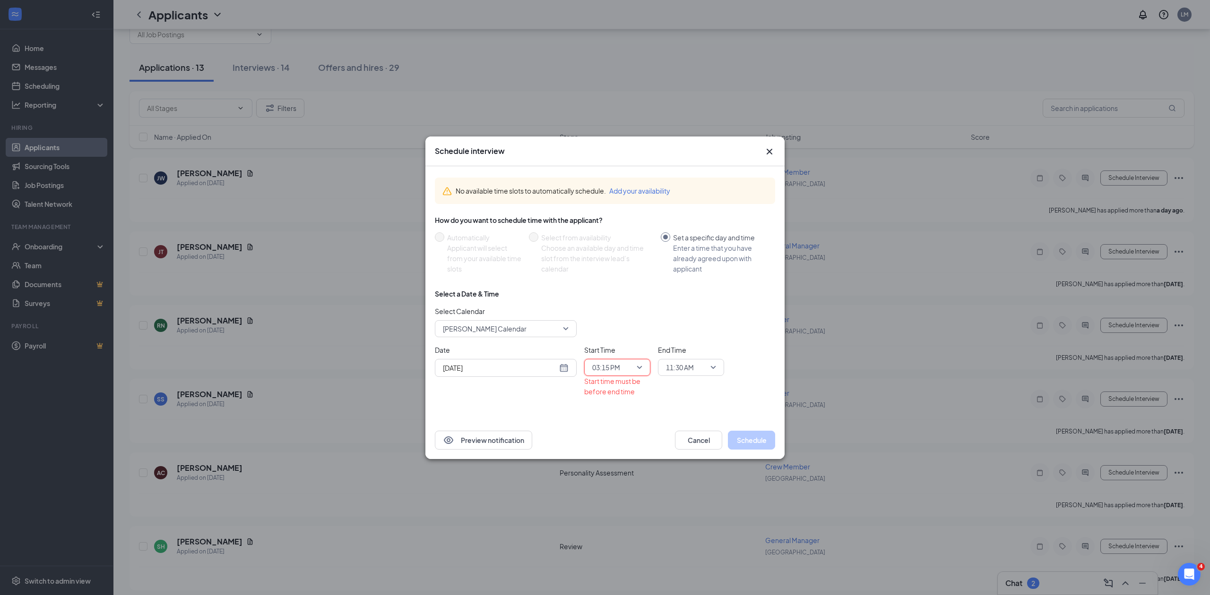
click at [714, 368] on span "11:30 AM" at bounding box center [691, 368] width 50 height 14
click at [687, 343] on span "03:30 PM" at bounding box center [679, 342] width 28 height 10
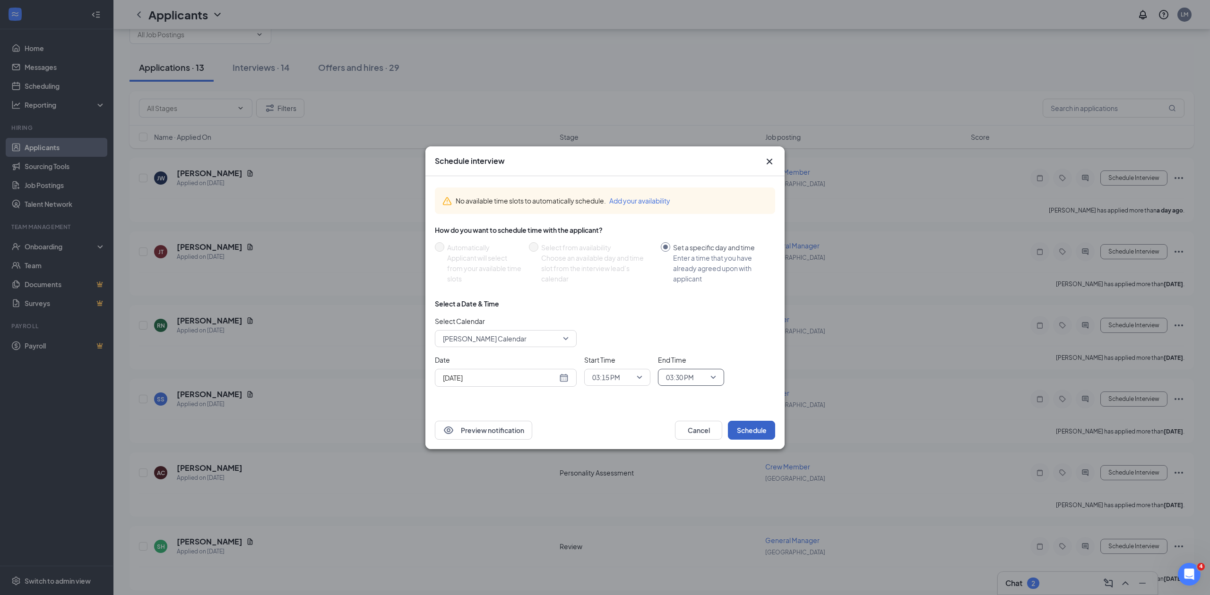
click at [752, 428] on button "Schedule" at bounding box center [751, 430] width 47 height 19
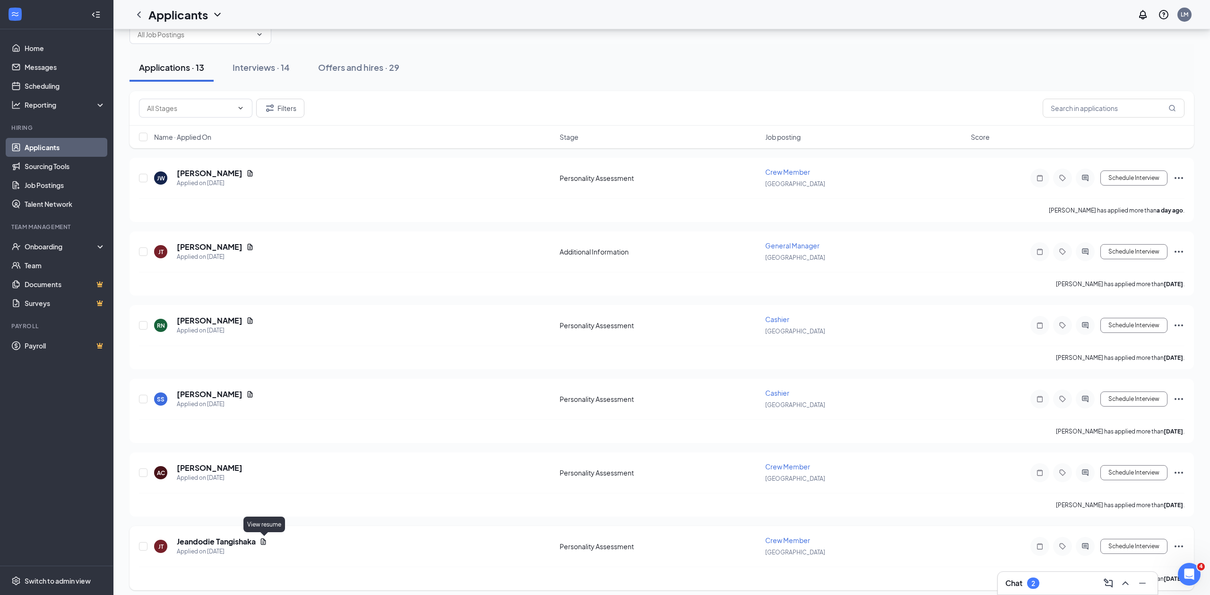
click at [264, 542] on icon "Document" at bounding box center [263, 542] width 8 height 8
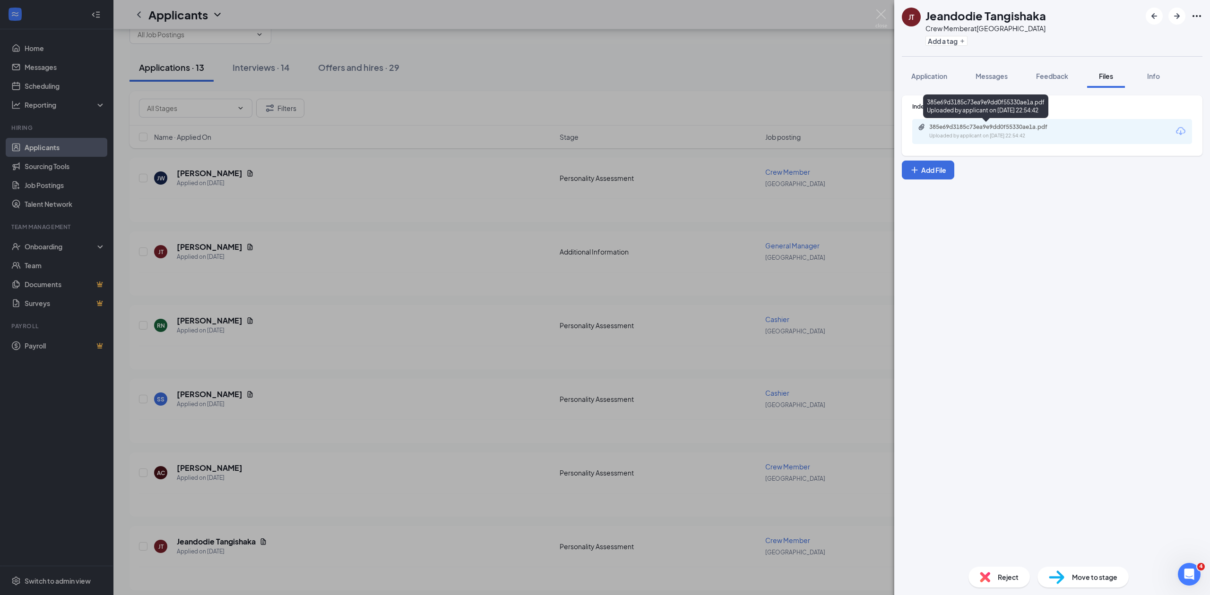
click at [939, 129] on div "385e69d3185c73ea9e9dd0f55330ae1a.pdf" at bounding box center [995, 127] width 132 height 8
click at [487, 348] on div "JT Jeandodie Tangishaka Crew Member at [GEOGRAPHIC_DATA] Add a tag Application …" at bounding box center [605, 297] width 1210 height 595
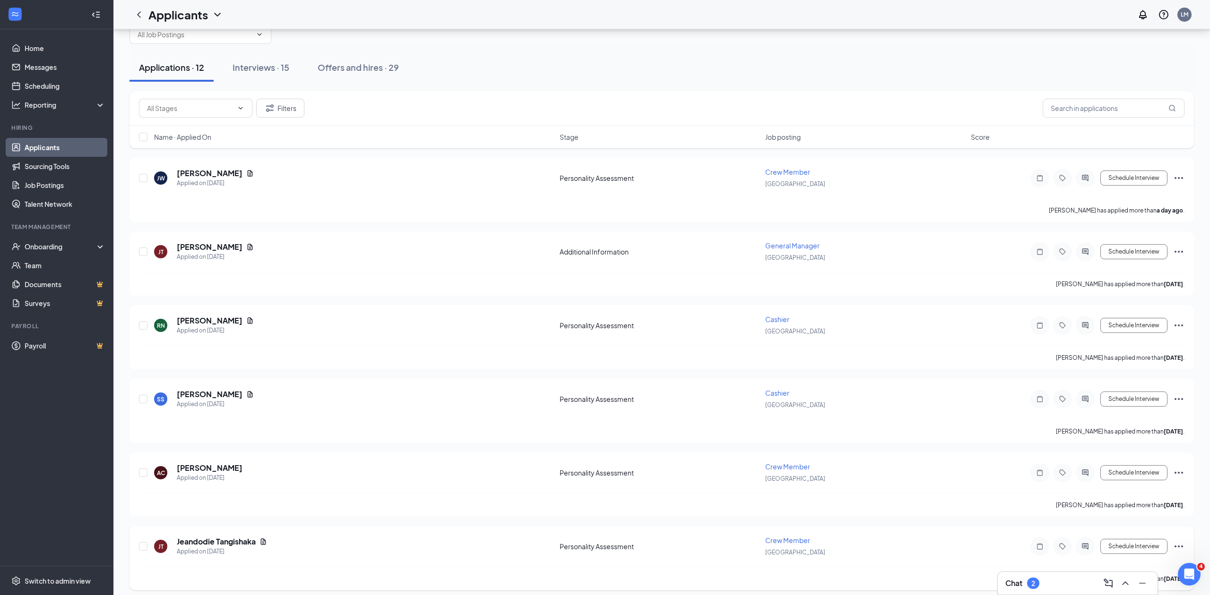
click at [1179, 548] on icon "Ellipses" at bounding box center [1178, 546] width 11 height 11
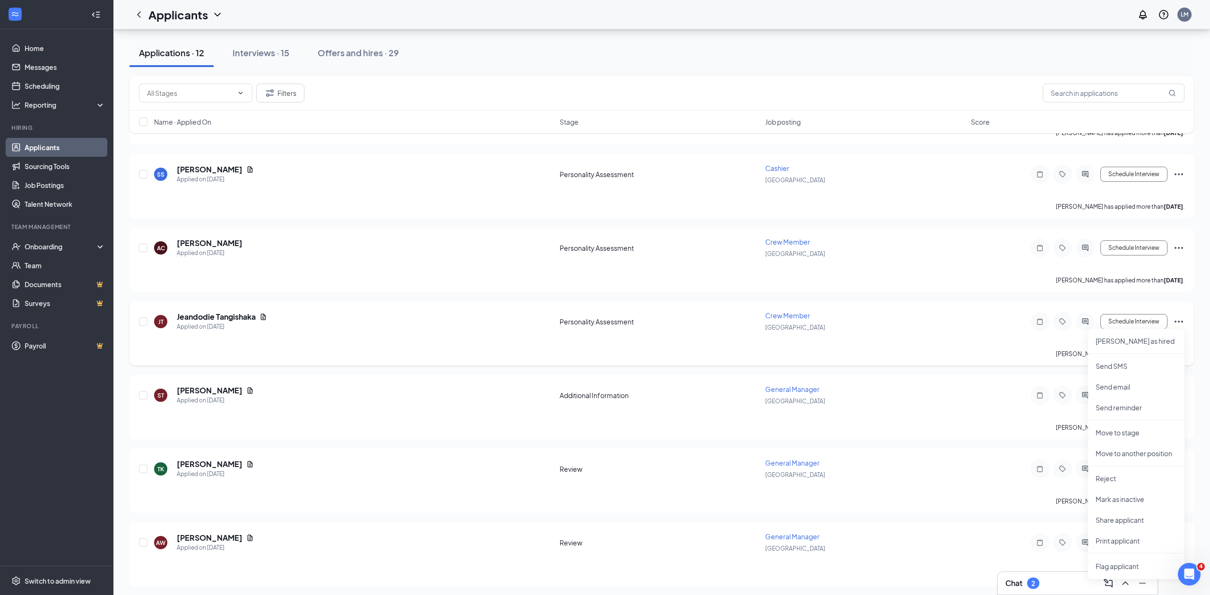
scroll to position [252, 0]
click at [1107, 479] on p "Reject" at bounding box center [1135, 476] width 81 height 9
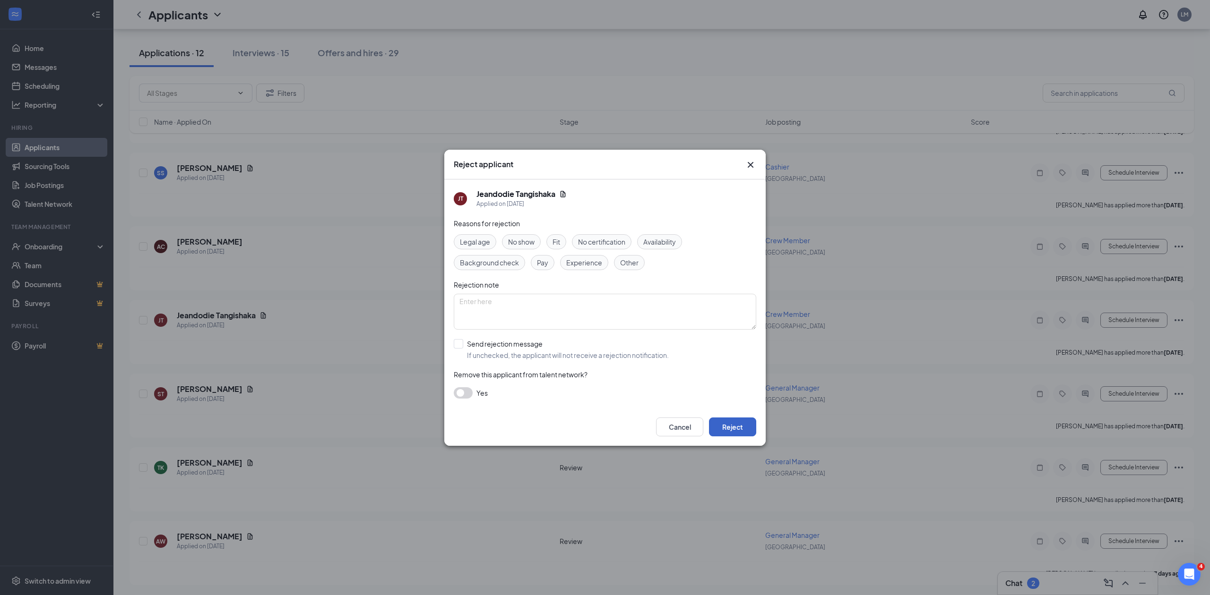
click at [737, 425] on button "Reject" at bounding box center [732, 427] width 47 height 19
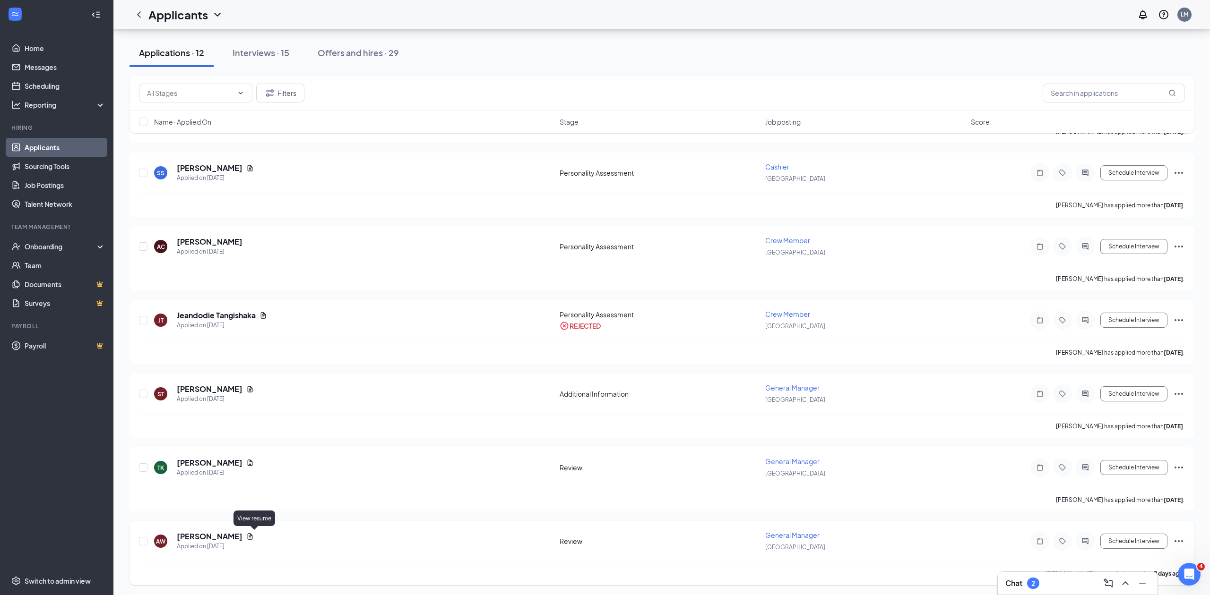
click at [254, 535] on icon "Document" at bounding box center [250, 537] width 8 height 8
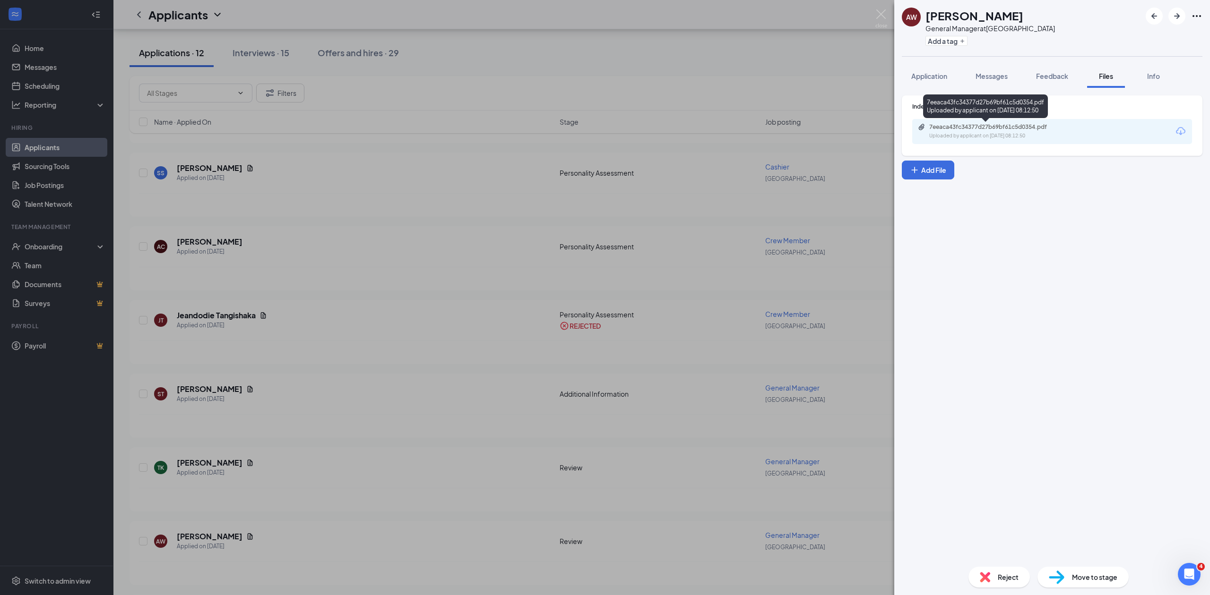
click at [969, 133] on div "Uploaded by applicant on [DATE] 08:12:50" at bounding box center [1000, 136] width 142 height 8
click at [411, 363] on div "AW [PERSON_NAME] General Manager at [GEOGRAPHIC_DATA] Add a tag Application Mes…" at bounding box center [605, 297] width 1210 height 595
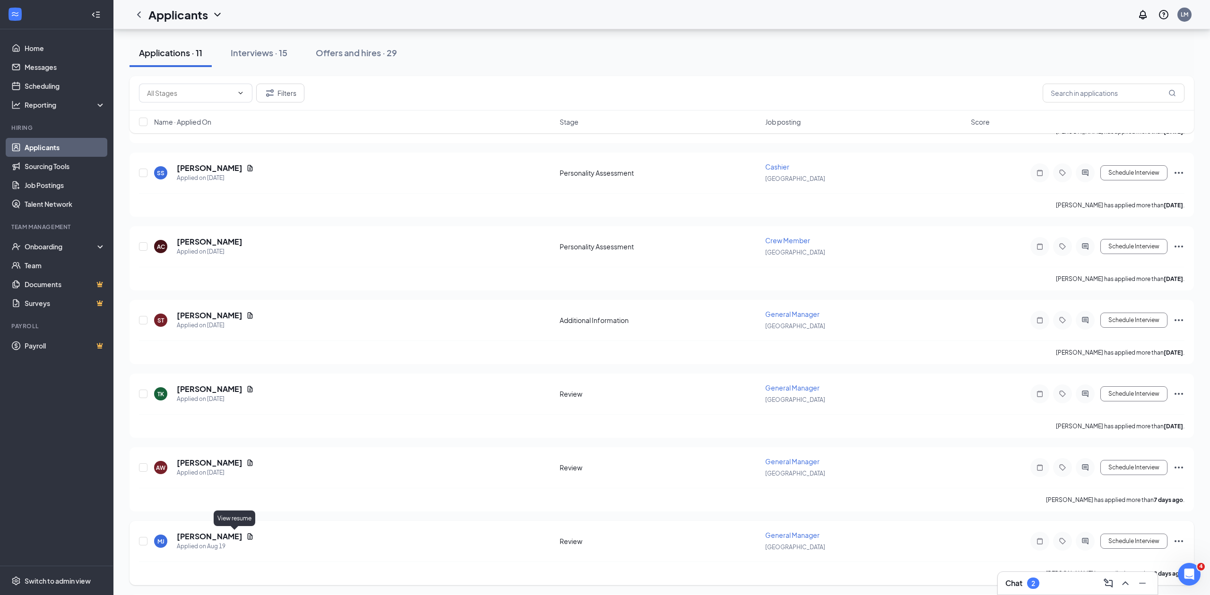
click at [248, 537] on icon "Document" at bounding box center [250, 536] width 5 height 6
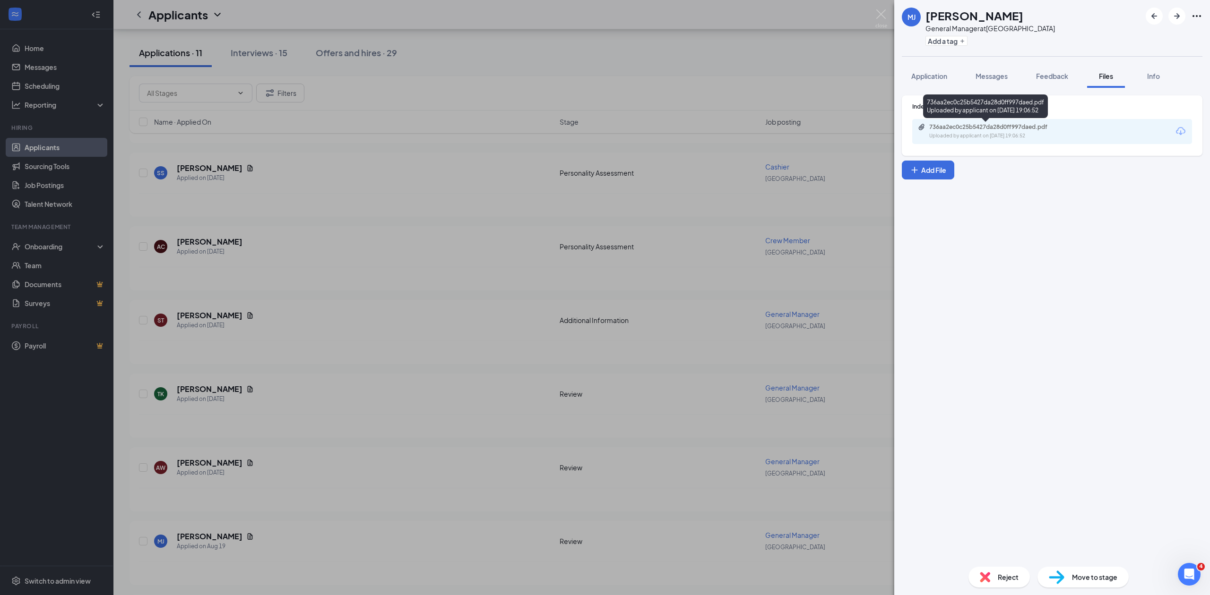
click at [954, 129] on div "736aa2ec0c25b5427da28d0ff997daed.pdf" at bounding box center [995, 127] width 132 height 8
click at [464, 366] on div "[PERSON_NAME] General Manager at [GEOGRAPHIC_DATA] Add a tag Application Messag…" at bounding box center [605, 297] width 1210 height 595
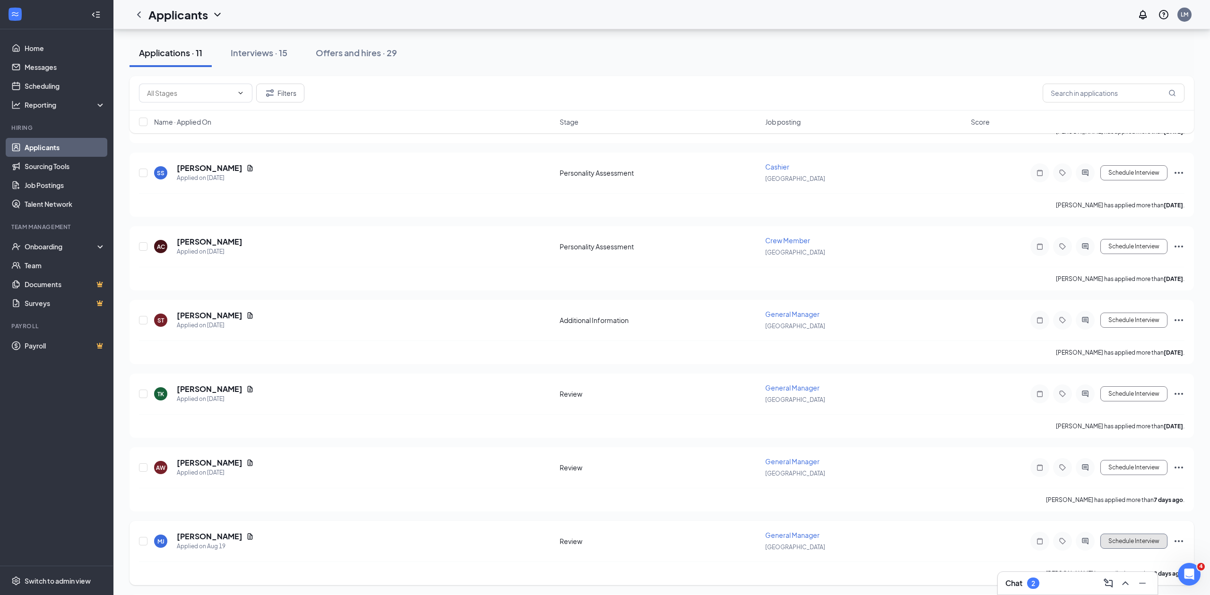
click at [1124, 540] on button "Schedule Interview" at bounding box center [1133, 541] width 67 height 15
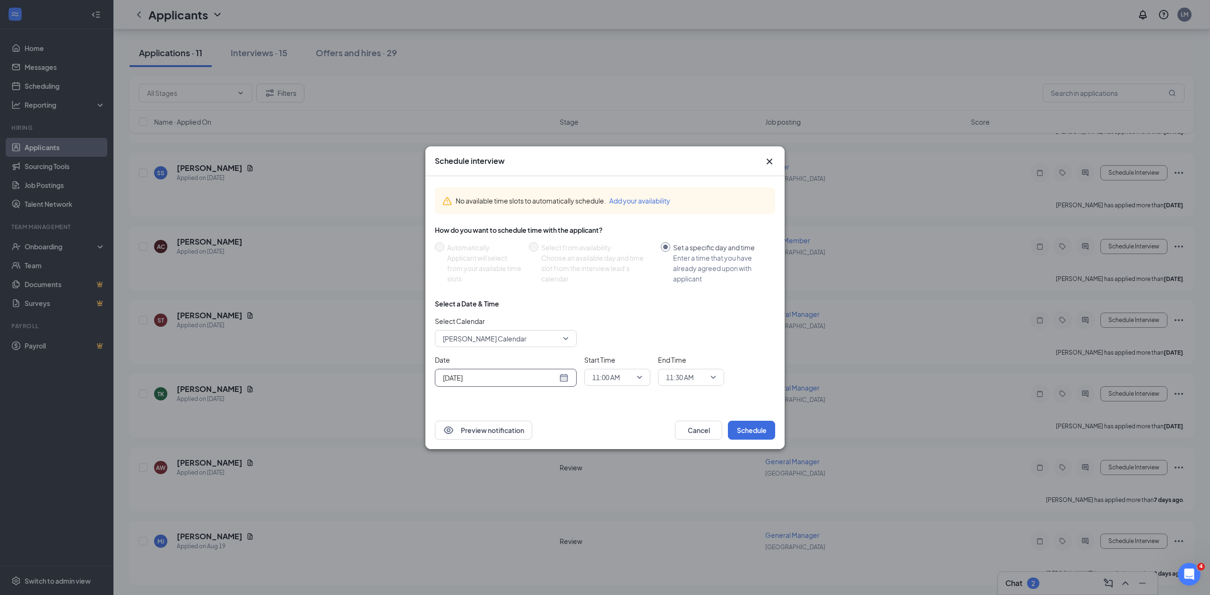
click at [564, 378] on div "[DATE]" at bounding box center [506, 378] width 126 height 10
type input "[DATE]"
click at [552, 343] on div "30" at bounding box center [550, 340] width 11 height 11
click at [640, 379] on span "11:00 AM" at bounding box center [617, 377] width 50 height 14
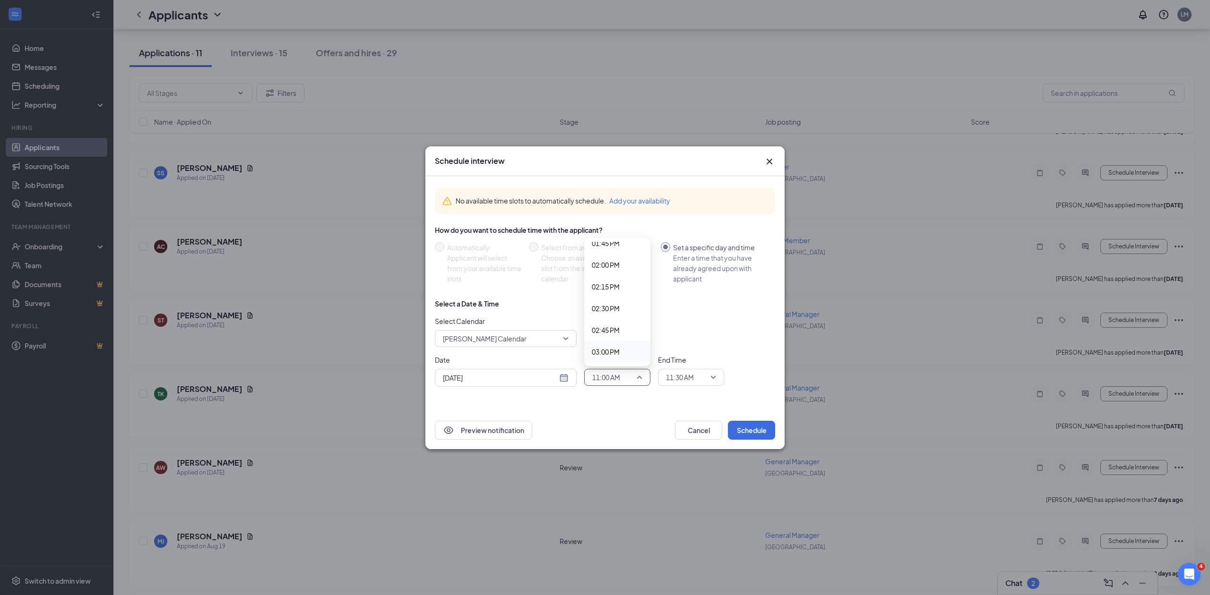
click at [605, 353] on span "03:00 PM" at bounding box center [606, 352] width 28 height 10
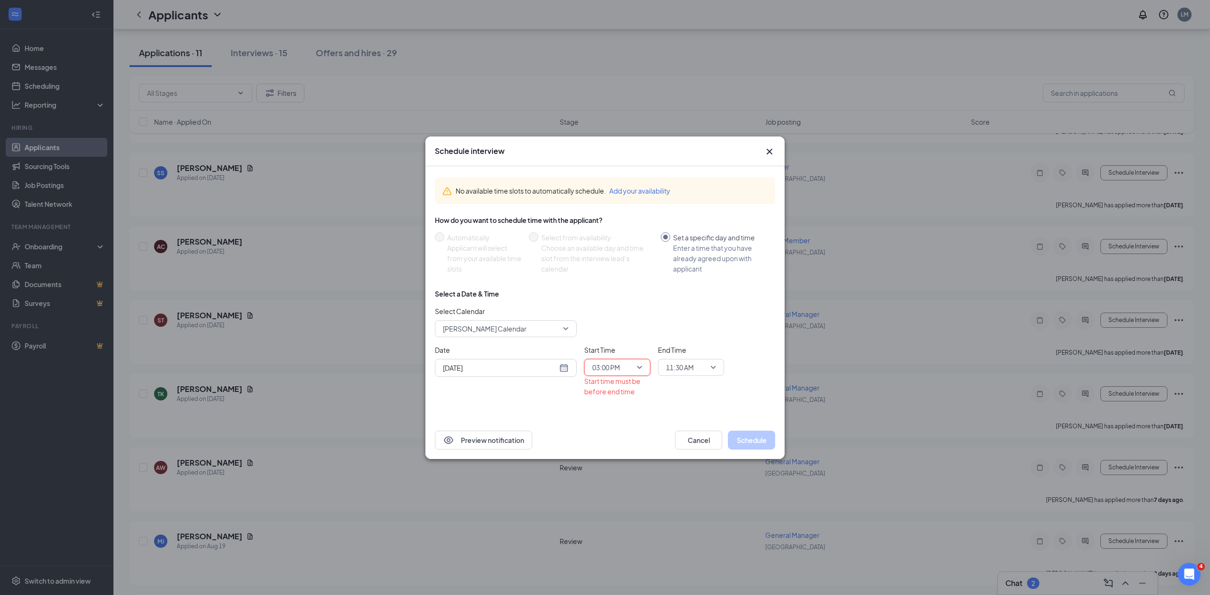
click at [713, 370] on span "11:30 AM" at bounding box center [691, 368] width 50 height 14
click at [683, 341] on span "03:15 PM" at bounding box center [679, 342] width 28 height 10
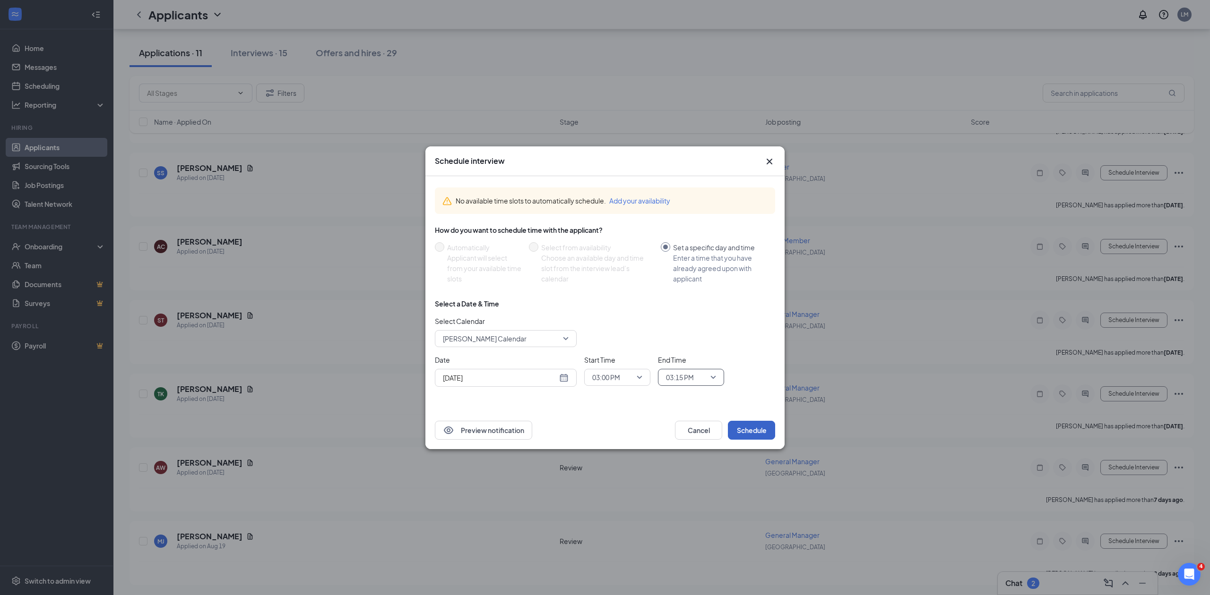
click at [749, 429] on button "Schedule" at bounding box center [751, 430] width 47 height 19
click at [639, 378] on span "03:00 PM" at bounding box center [617, 377] width 50 height 14
click at [626, 327] on span "02:45 PM" at bounding box center [617, 329] width 51 height 10
click at [714, 379] on span "03:15 PM" at bounding box center [691, 377] width 50 height 14
click at [686, 331] on span "03:00 PM" at bounding box center [679, 330] width 28 height 10
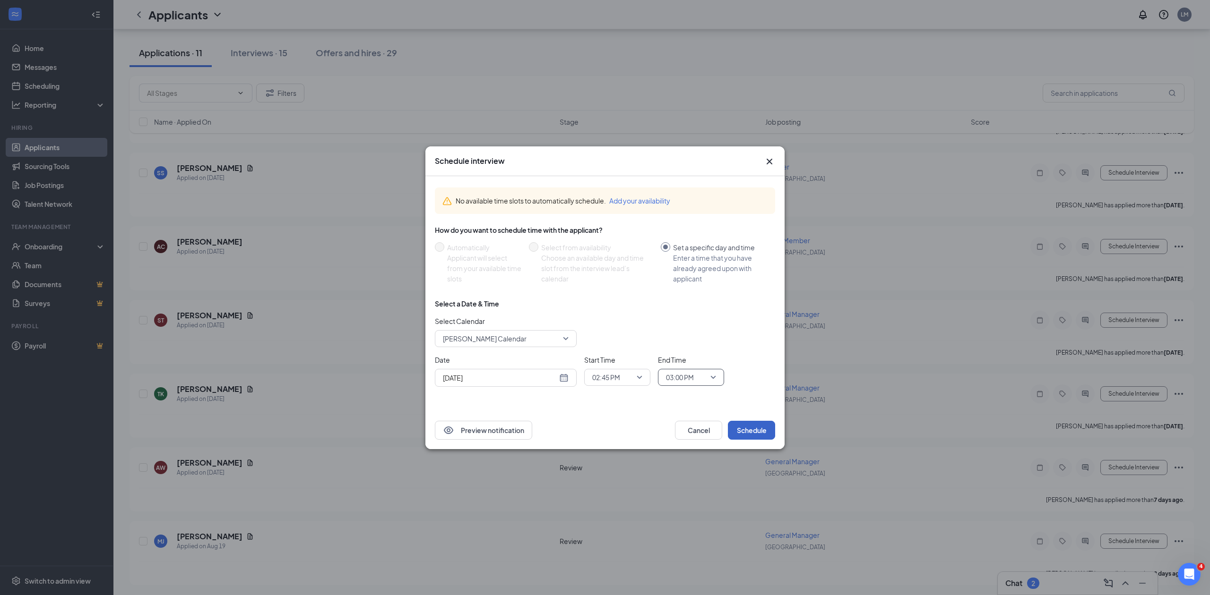
click at [753, 428] on button "Schedule" at bounding box center [751, 430] width 47 height 19
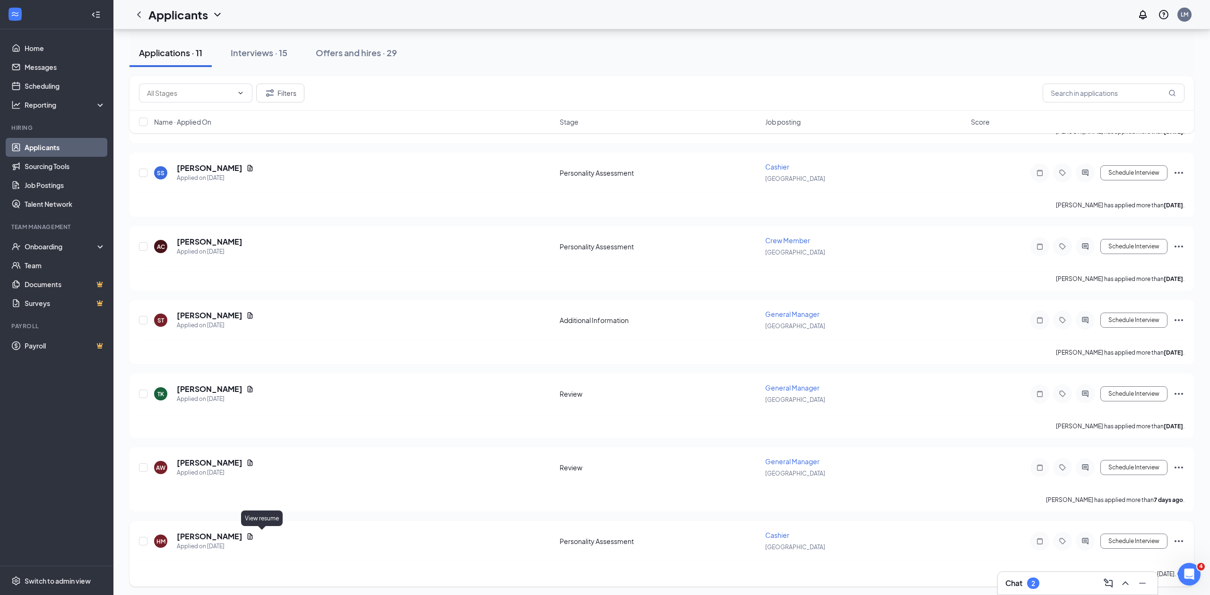
click at [254, 538] on icon "Document" at bounding box center [250, 537] width 8 height 8
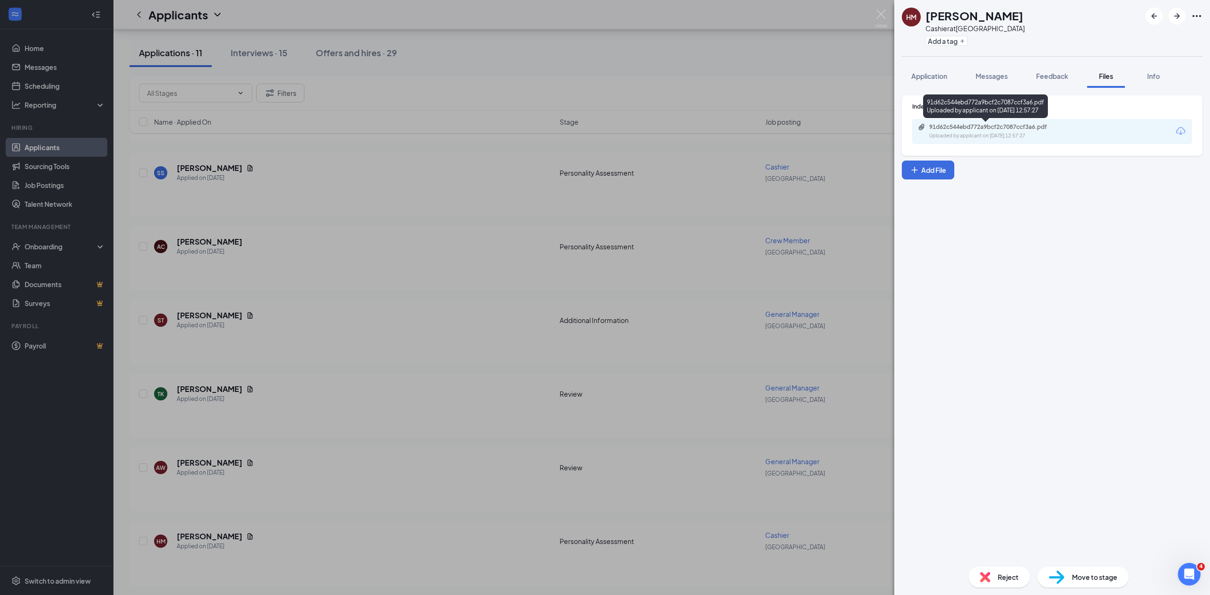
click at [994, 137] on div "Uploaded by applicant on [DATE] 12:57:27" at bounding box center [1000, 136] width 142 height 8
click at [486, 330] on div "[PERSON_NAME] Cashier at [GEOGRAPHIC_DATA] Add a tag Application Messages Feedb…" at bounding box center [605, 297] width 1210 height 595
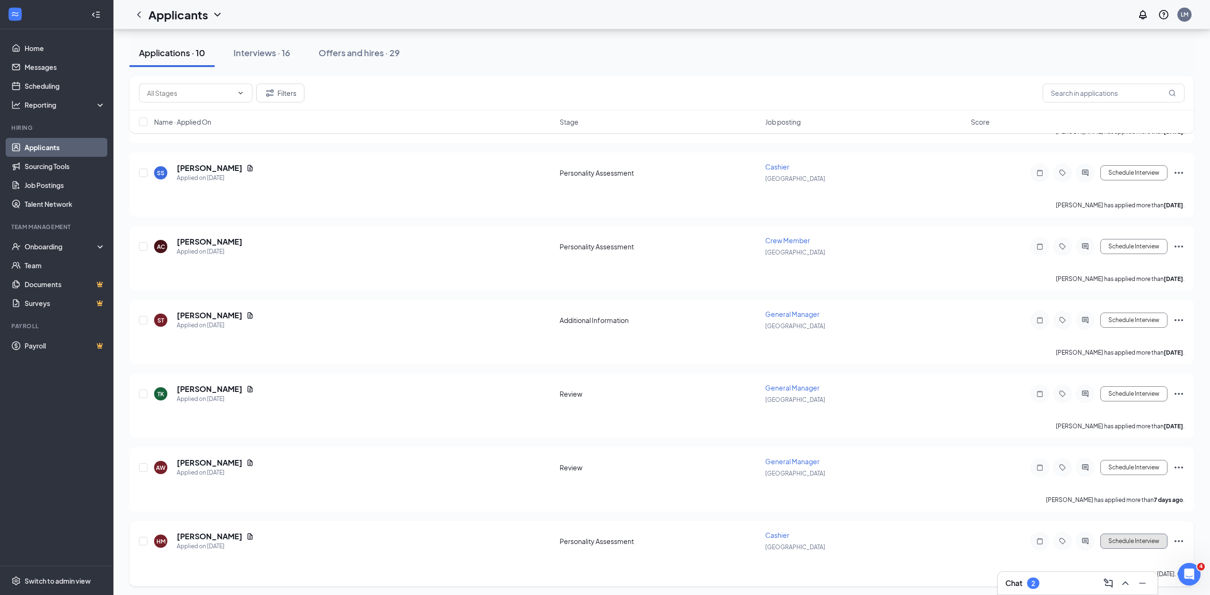
click at [1117, 541] on button "Schedule Interview" at bounding box center [1133, 541] width 67 height 15
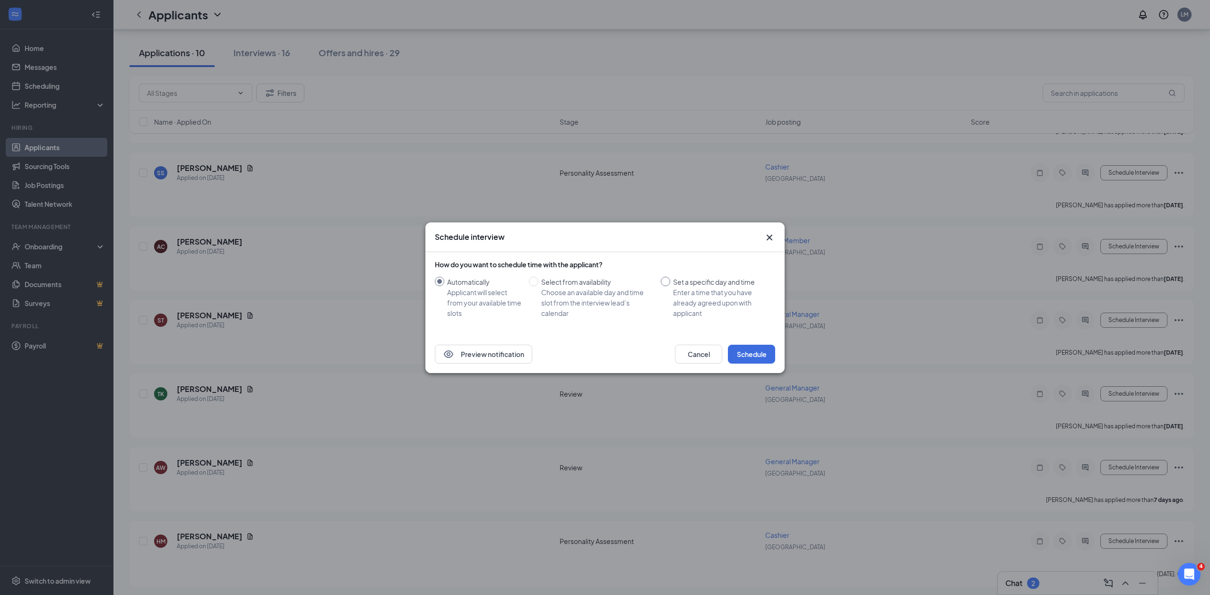
click at [667, 283] on input "Set a specific day and time Enter a time that you have already agreed upon with…" at bounding box center [665, 281] width 9 height 9
radio input "true"
radio input "false"
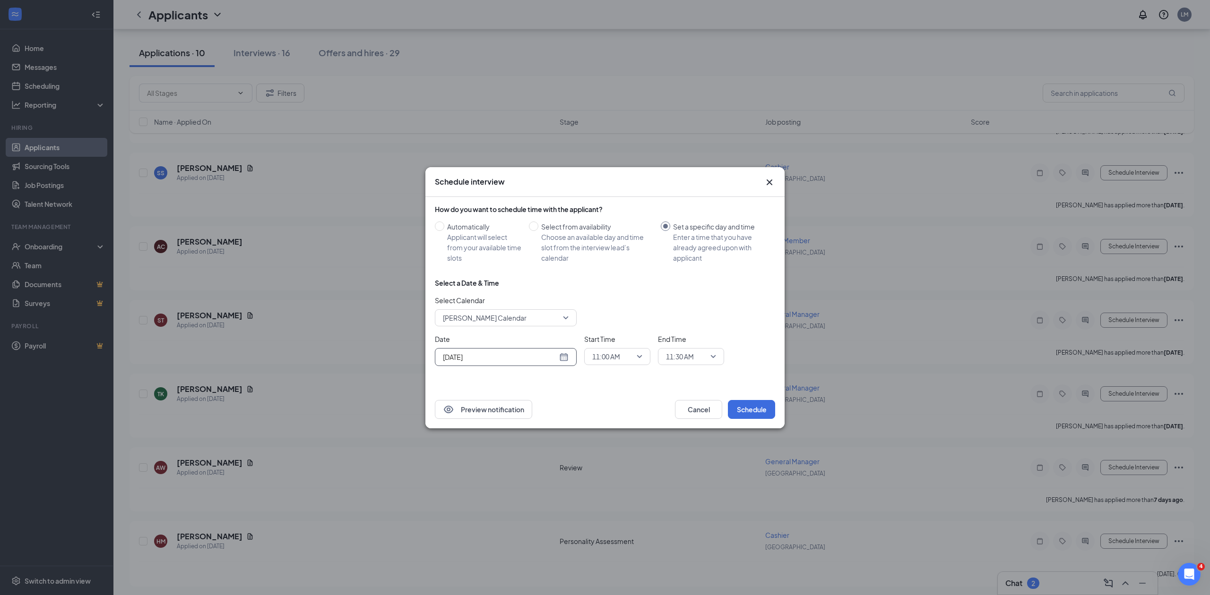
click at [564, 359] on div "[DATE]" at bounding box center [506, 357] width 126 height 10
type input "[DATE]"
click at [551, 321] on div "30" at bounding box center [550, 320] width 11 height 11
click at [639, 359] on span "11:00 AM" at bounding box center [617, 357] width 50 height 14
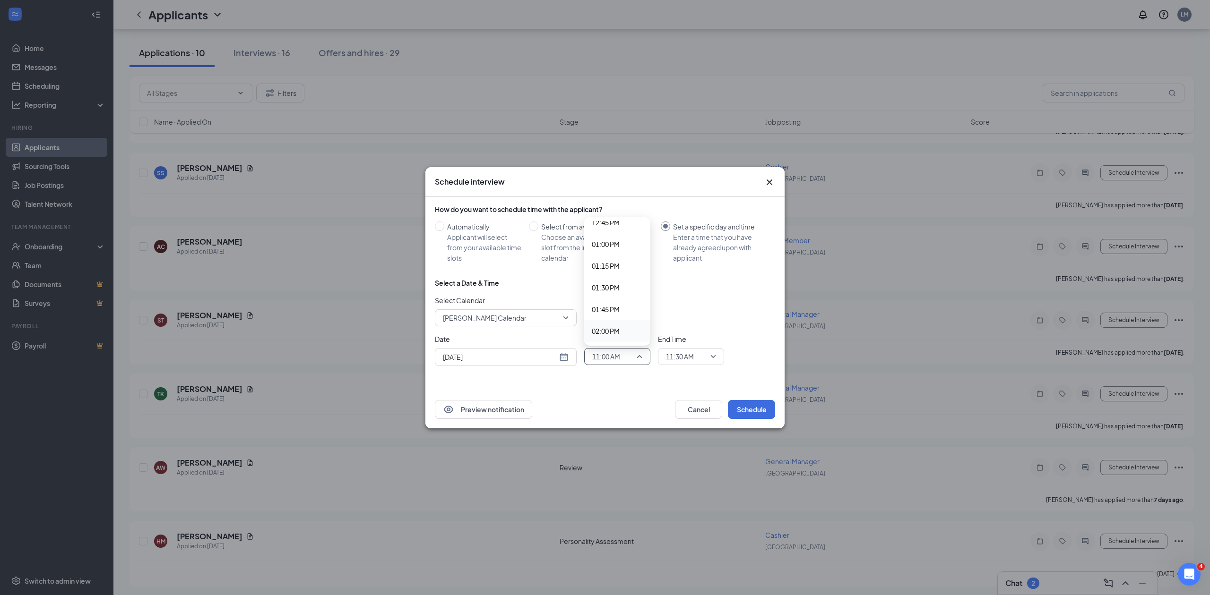
click at [619, 328] on span "02:00 PM" at bounding box center [606, 331] width 28 height 10
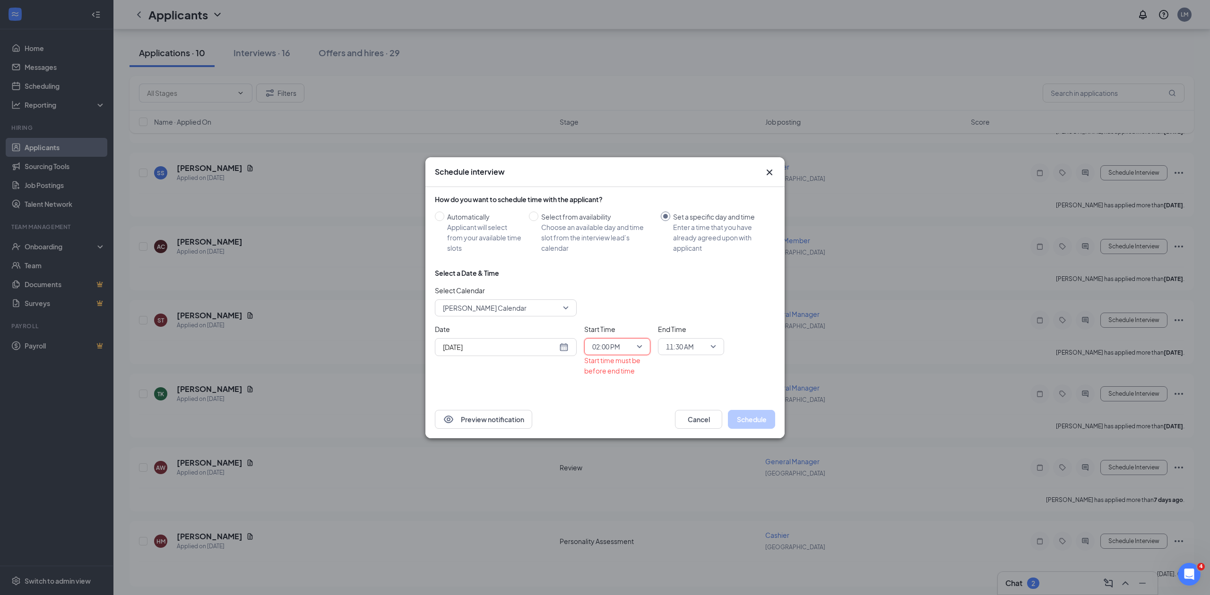
click at [714, 346] on span "11:30 AM" at bounding box center [691, 347] width 50 height 14
click at [687, 321] on span "02:15 PM" at bounding box center [679, 322] width 28 height 10
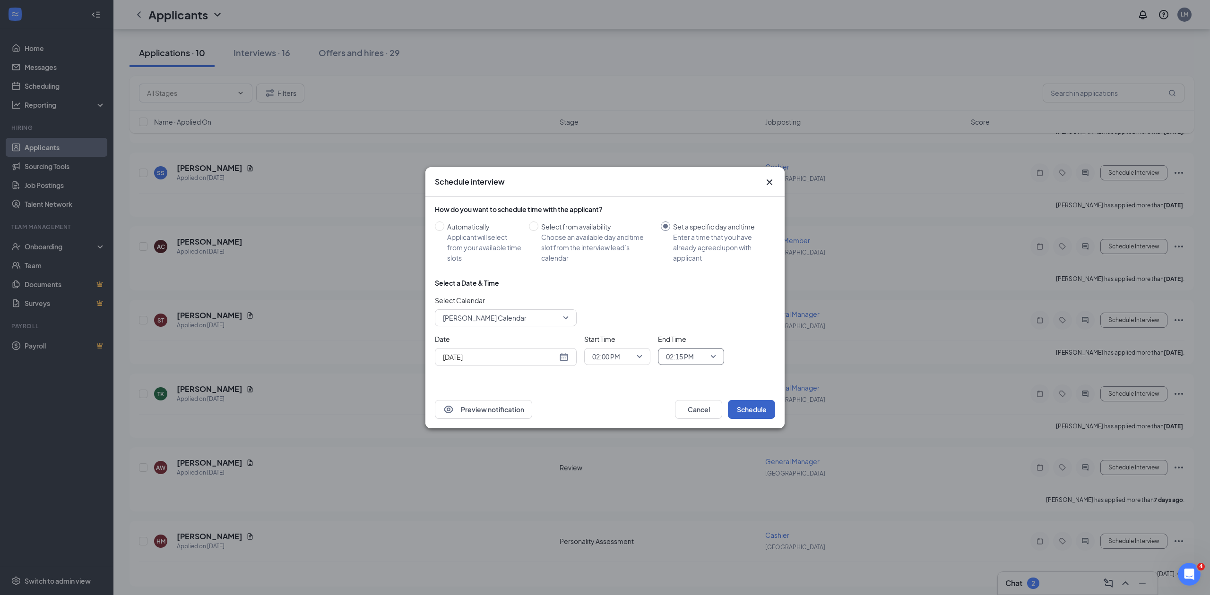
click at [749, 409] on button "Schedule" at bounding box center [751, 409] width 47 height 19
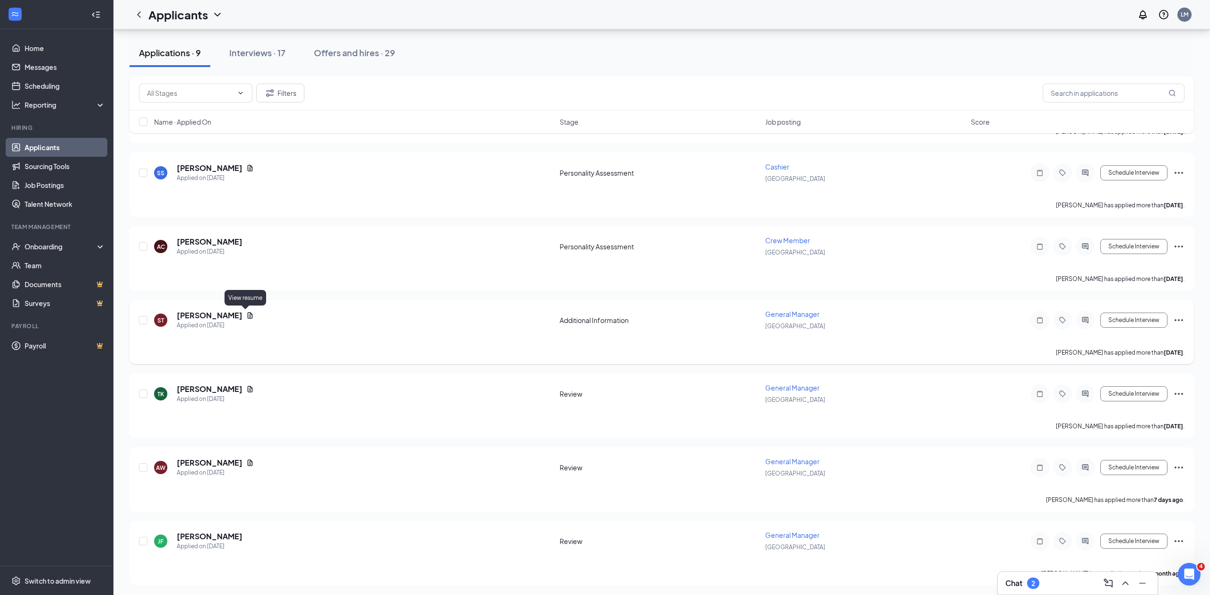
click at [246, 314] on icon "Document" at bounding box center [250, 316] width 8 height 8
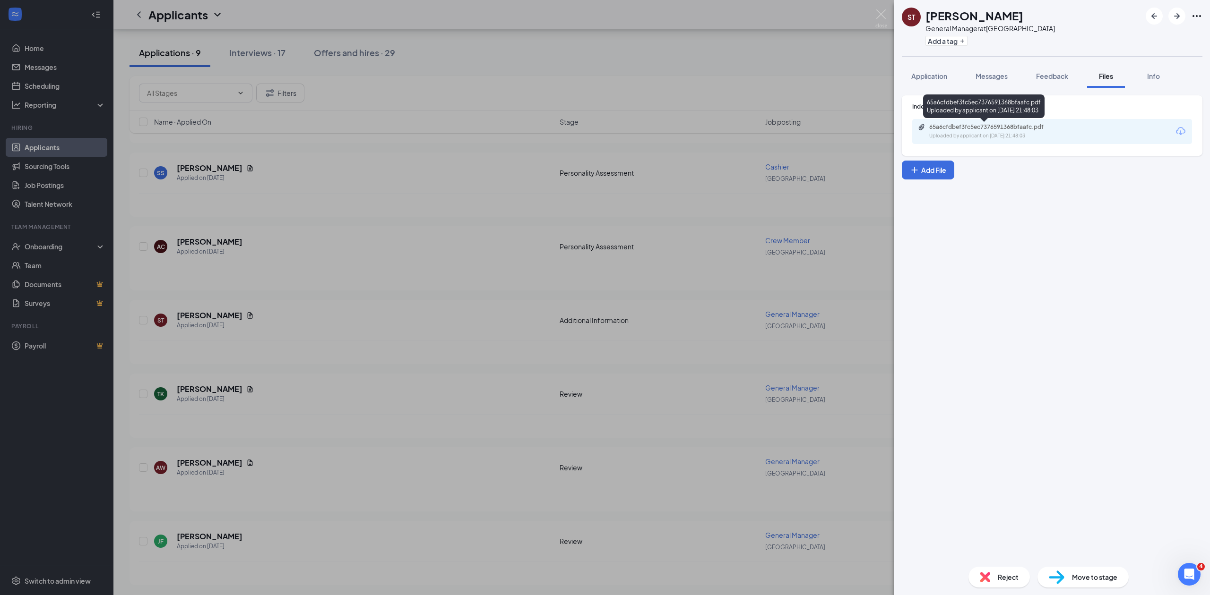
click at [943, 131] on div "65a6cfdbef3fc5ec7376591368bfaafc.pdf" at bounding box center [995, 127] width 132 height 8
click at [461, 325] on div "ST [PERSON_NAME] General Manager at [GEOGRAPHIC_DATA] Add a tag Application Mes…" at bounding box center [605, 297] width 1210 height 595
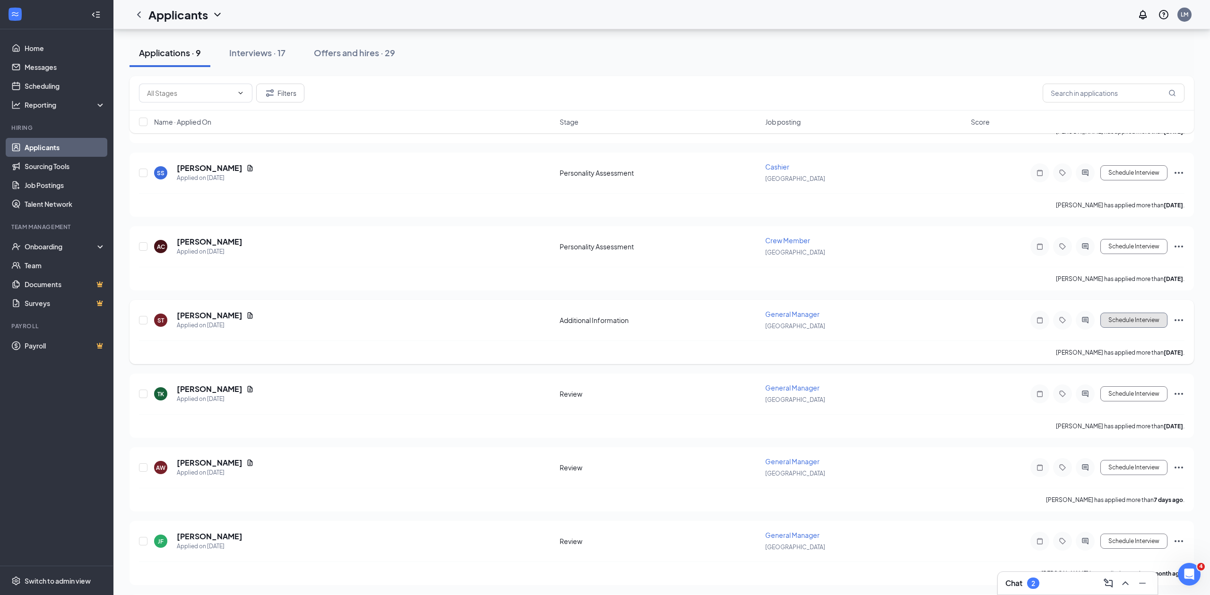
click at [1124, 321] on button "Schedule Interview" at bounding box center [1133, 320] width 67 height 15
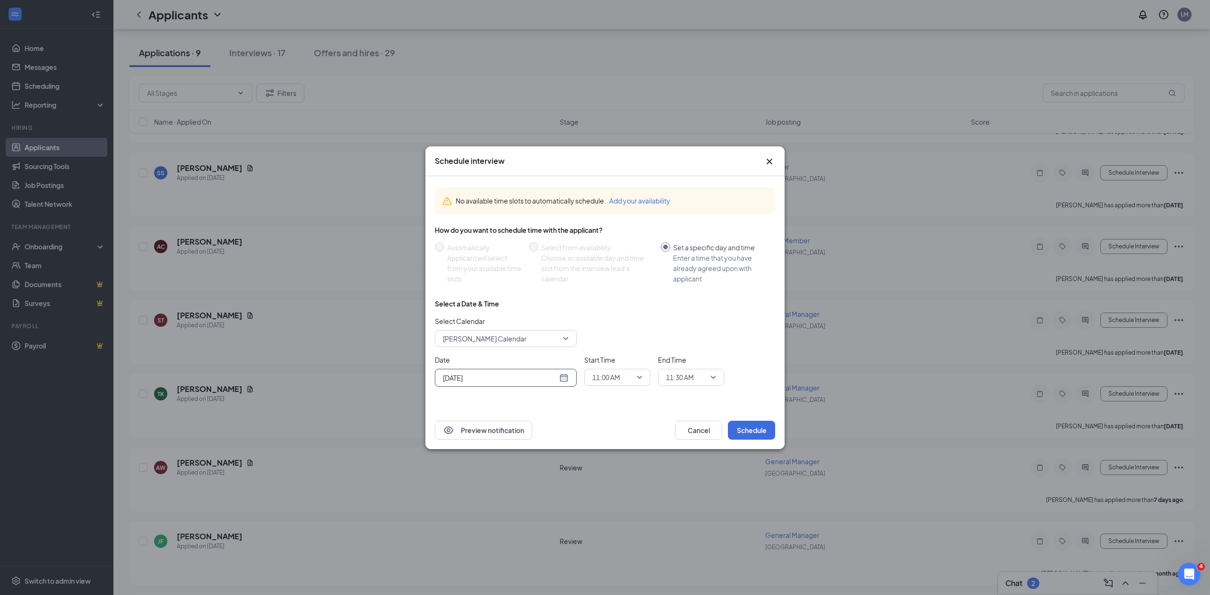
click at [562, 378] on div "[DATE]" at bounding box center [506, 378] width 126 height 10
type input "[DATE]"
click at [769, 161] on icon "Cross" at bounding box center [769, 161] width 6 height 6
